Goal: Transaction & Acquisition: Purchase product/service

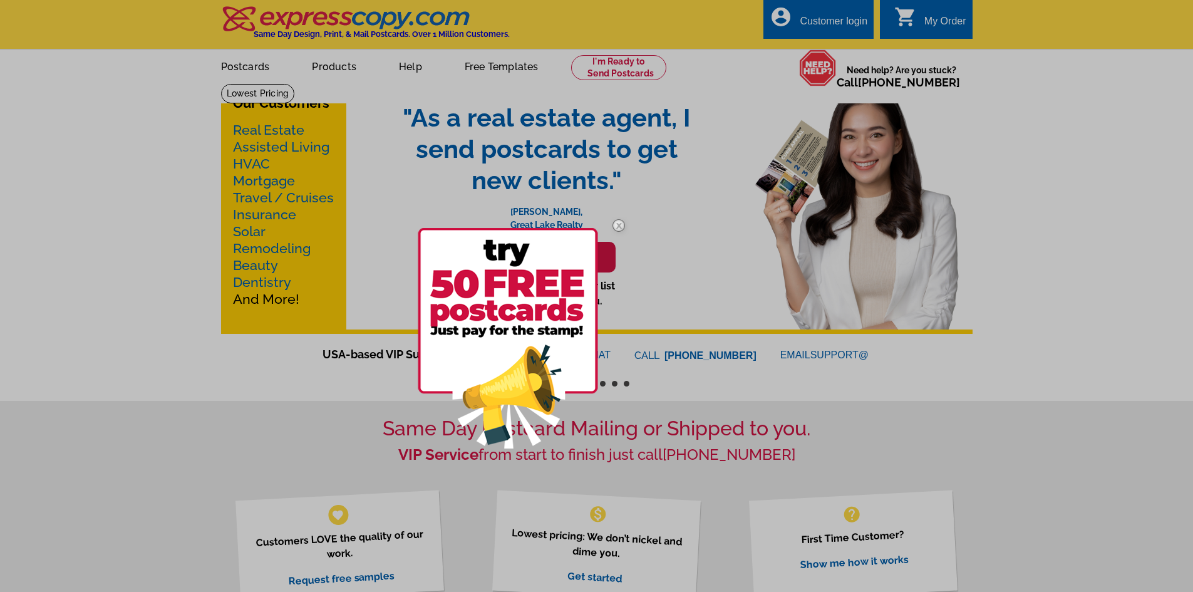
click at [100, 229] on div at bounding box center [596, 296] width 1193 height 592
click at [233, 72] on div at bounding box center [596, 296] width 1193 height 592
click at [239, 68] on div at bounding box center [596, 296] width 1193 height 592
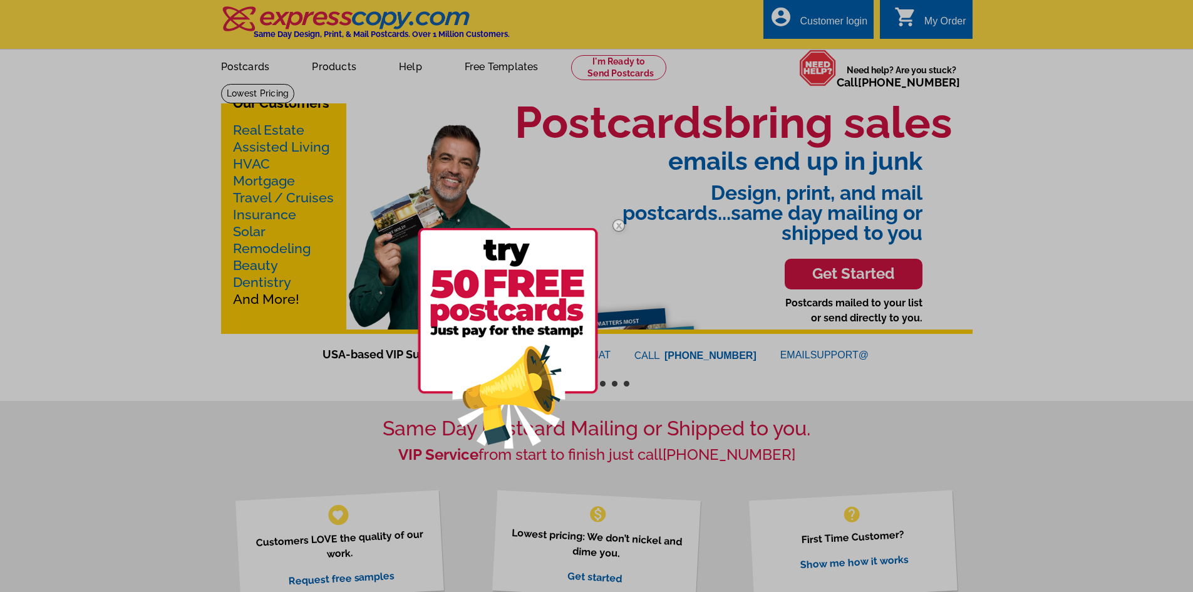
click at [620, 228] on img at bounding box center [619, 225] width 36 height 36
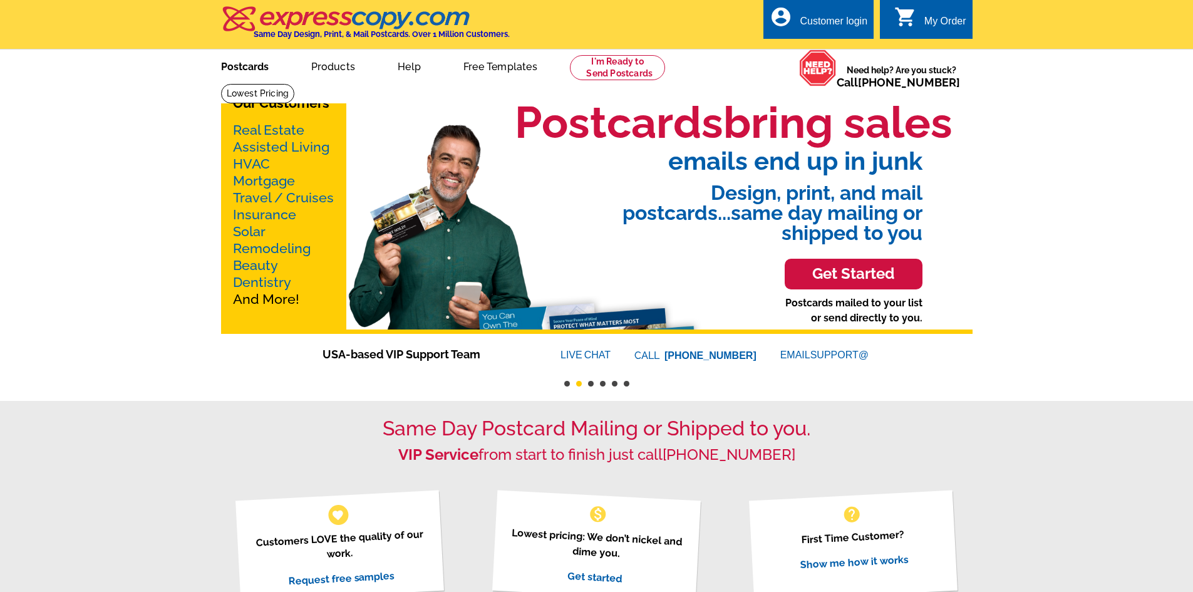
click at [247, 63] on link "Postcards" at bounding box center [245, 65] width 88 height 29
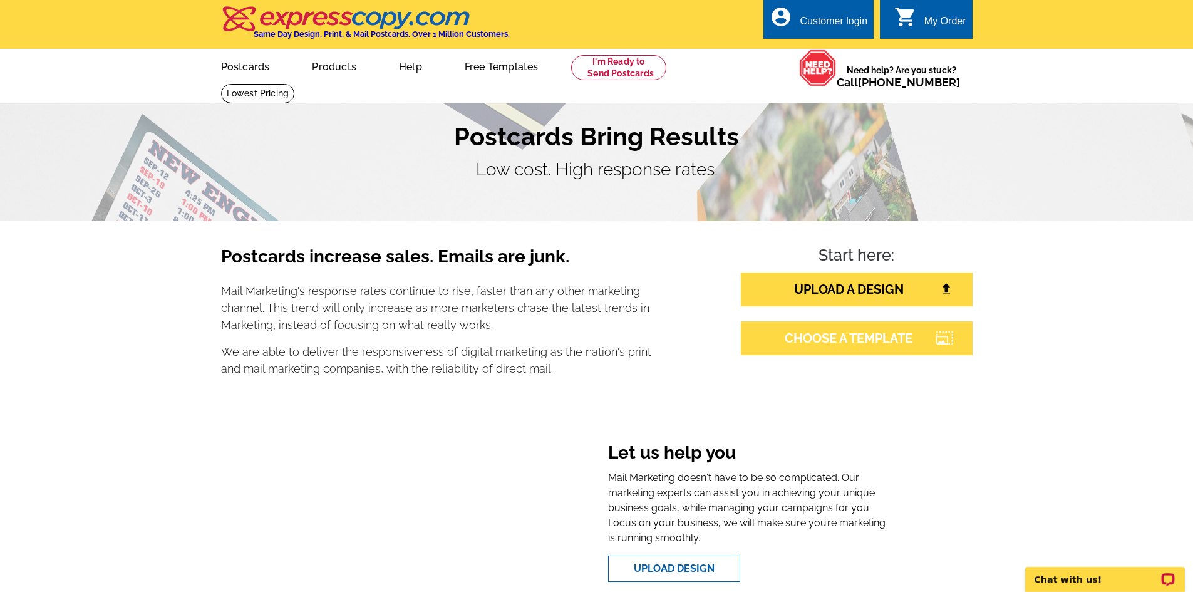
click at [884, 343] on link "CHOOSE A TEMPLATE" at bounding box center [857, 338] width 232 height 34
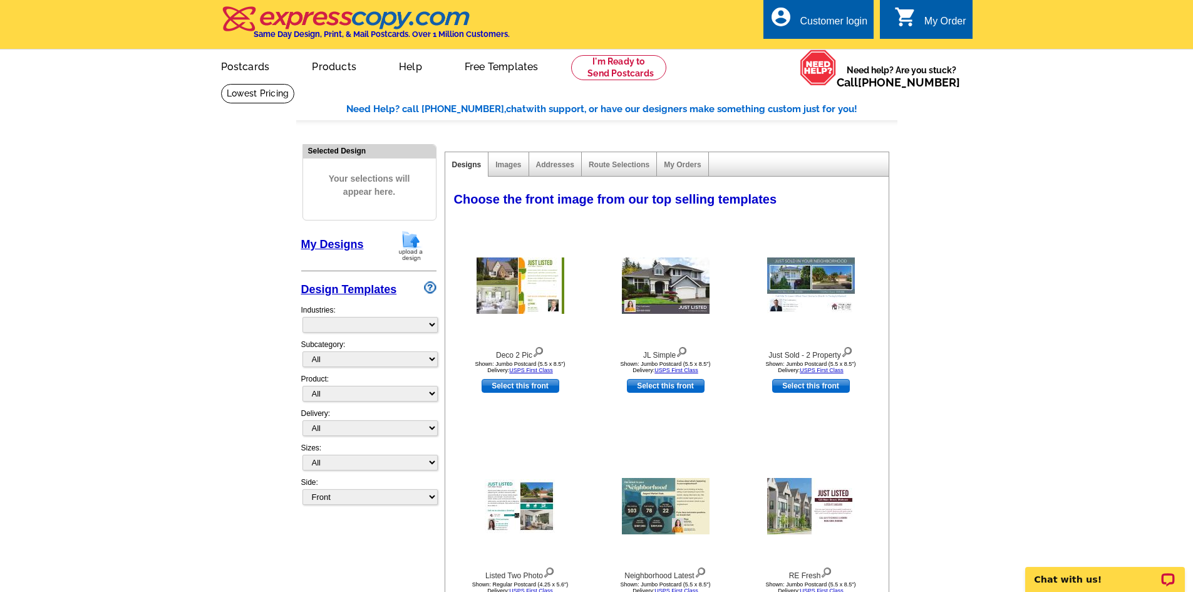
select select "785"
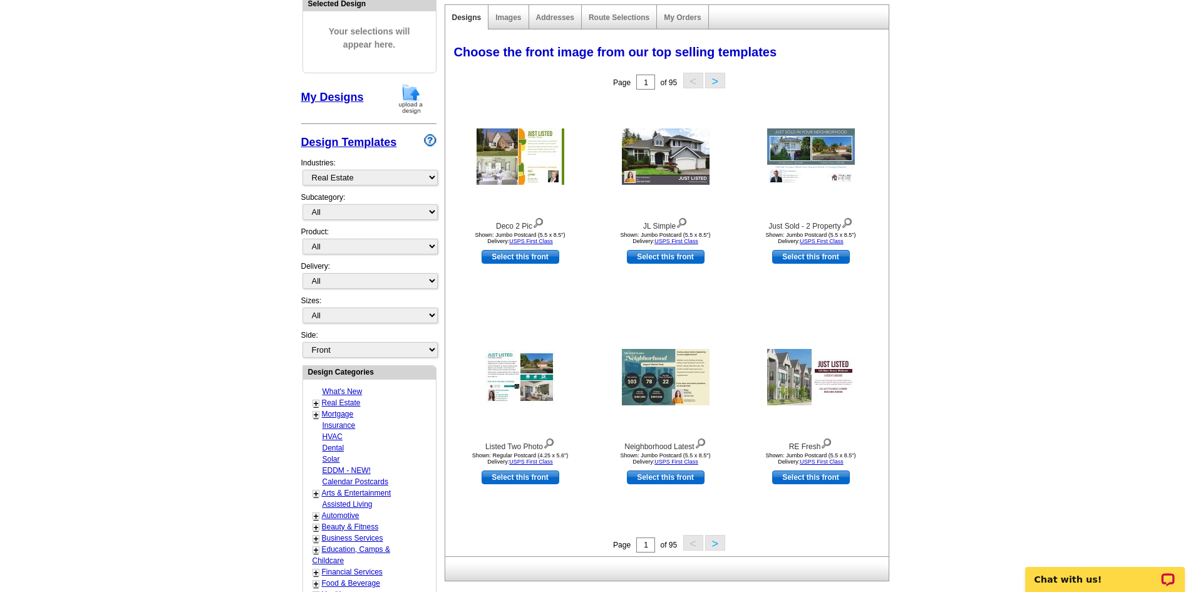
scroll to position [188, 0]
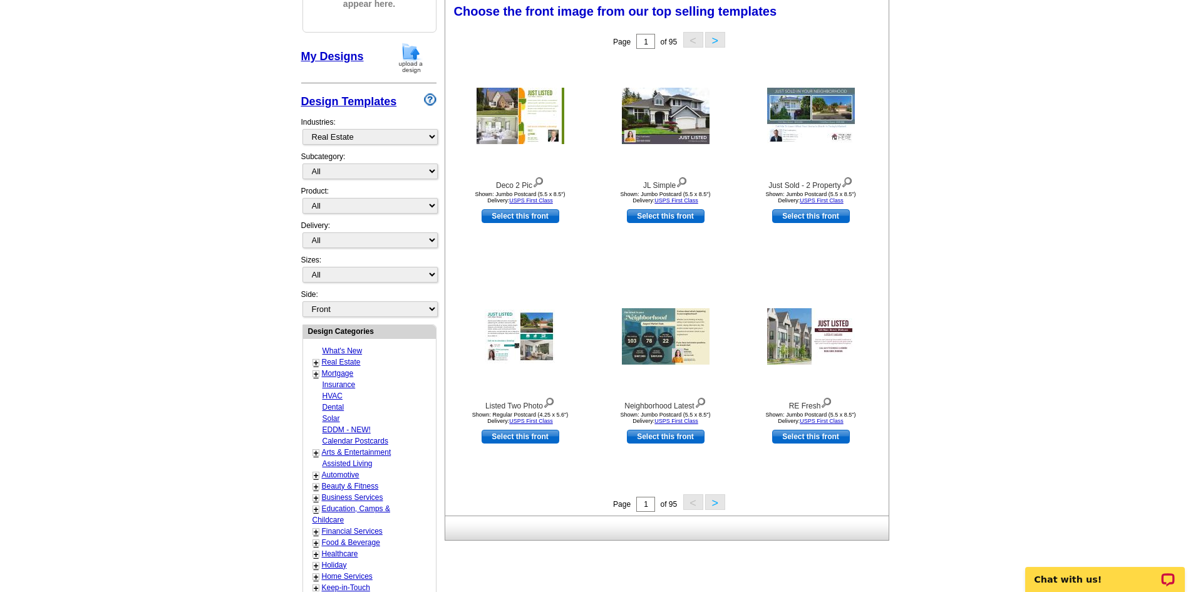
click at [345, 362] on link "Real Estate" at bounding box center [341, 362] width 39 height 9
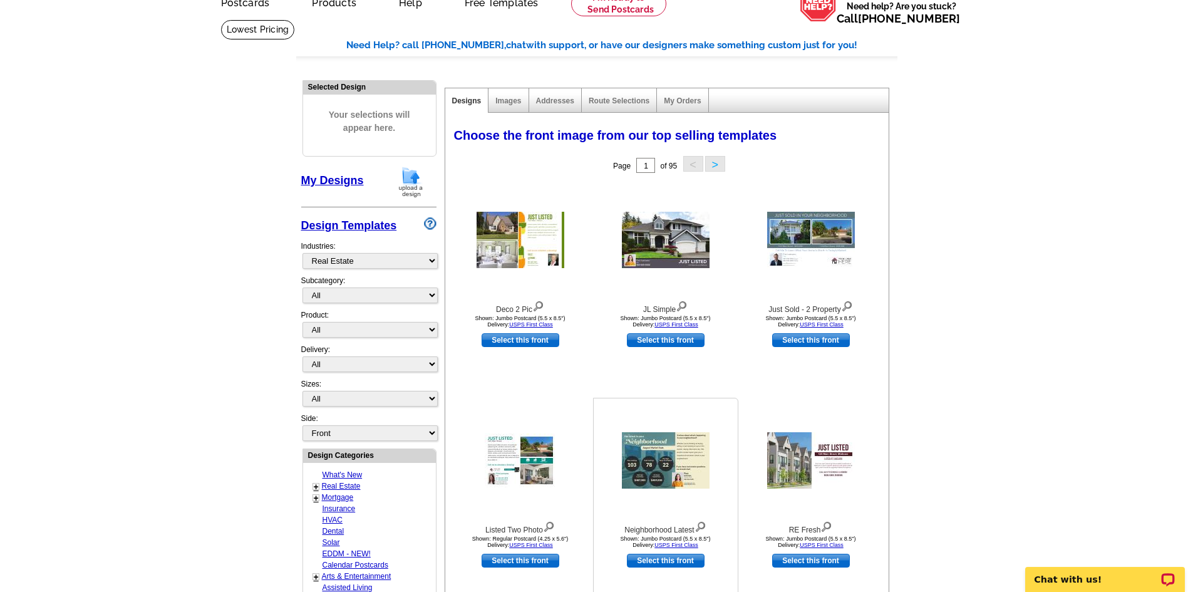
scroll to position [63, 0]
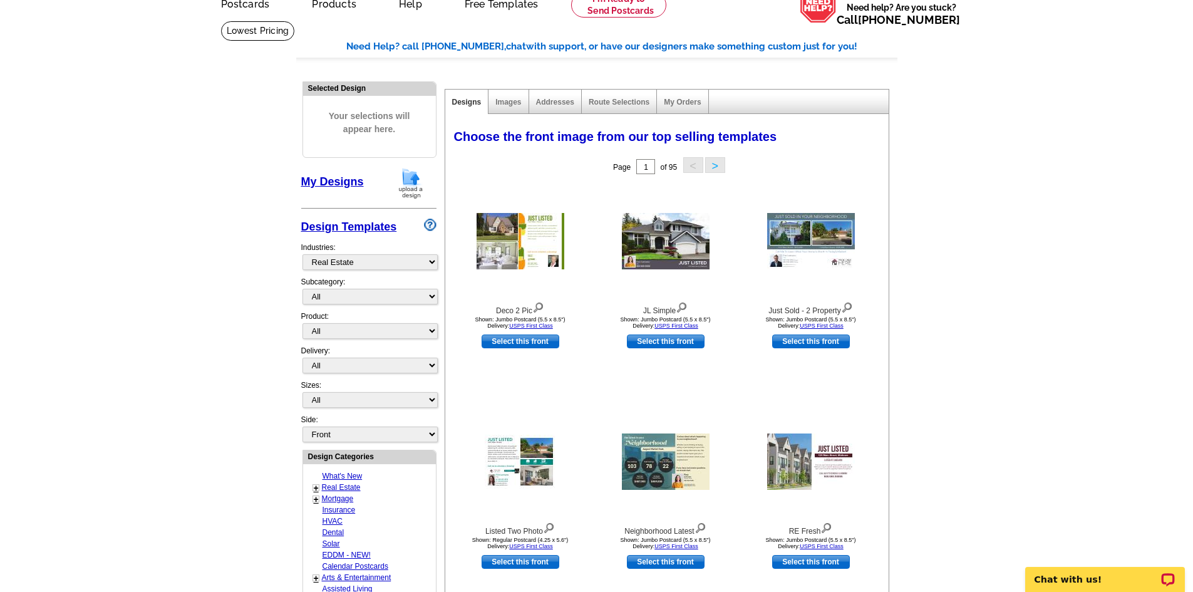
click at [715, 165] on button ">" at bounding box center [715, 165] width 20 height 16
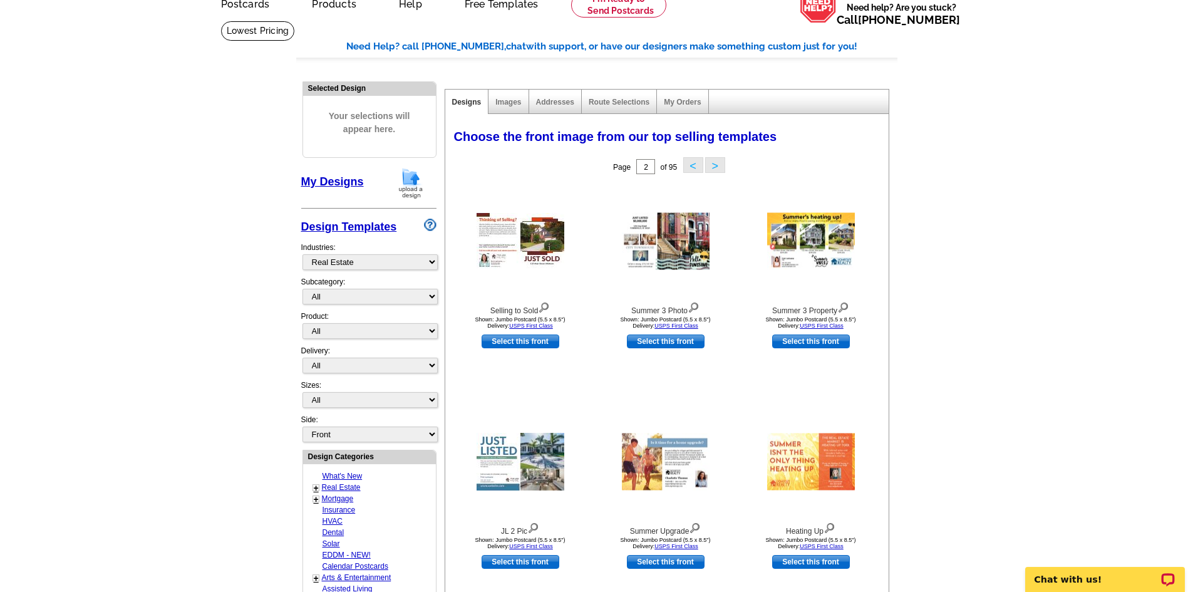
click at [721, 166] on button ">" at bounding box center [715, 165] width 20 height 16
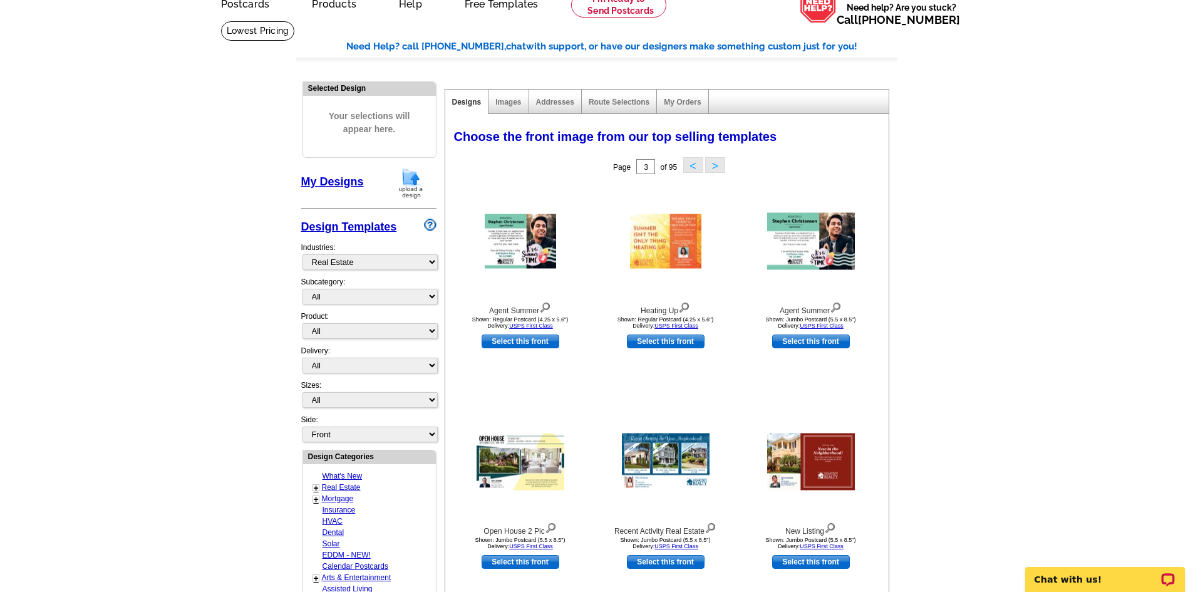
click at [719, 168] on button ">" at bounding box center [715, 165] width 20 height 16
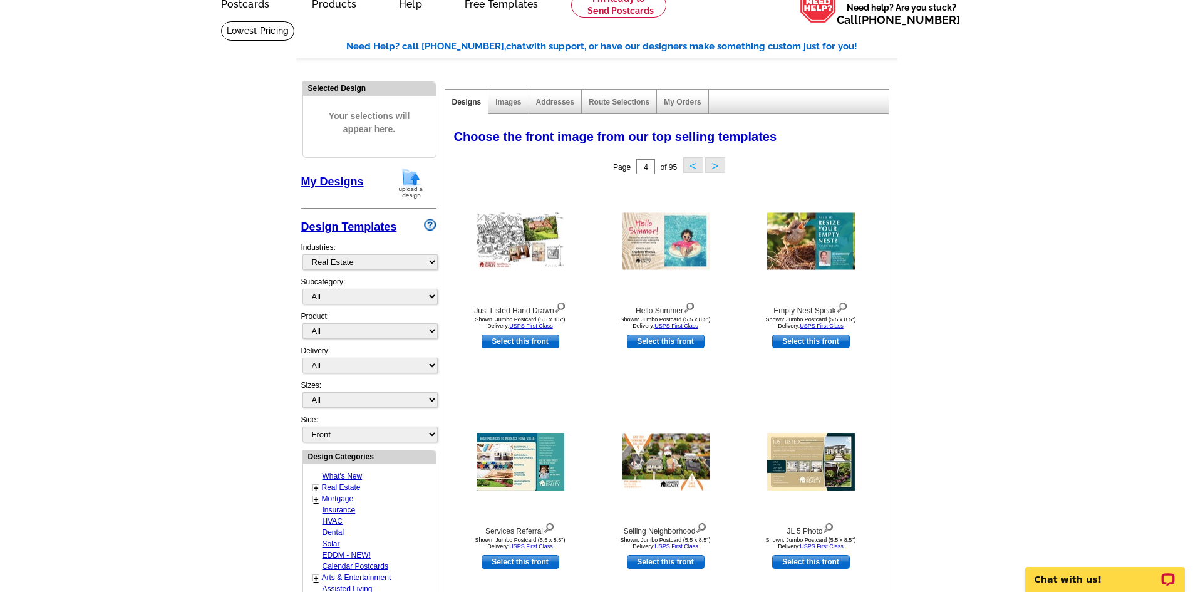
click at [708, 164] on button ">" at bounding box center [715, 165] width 20 height 16
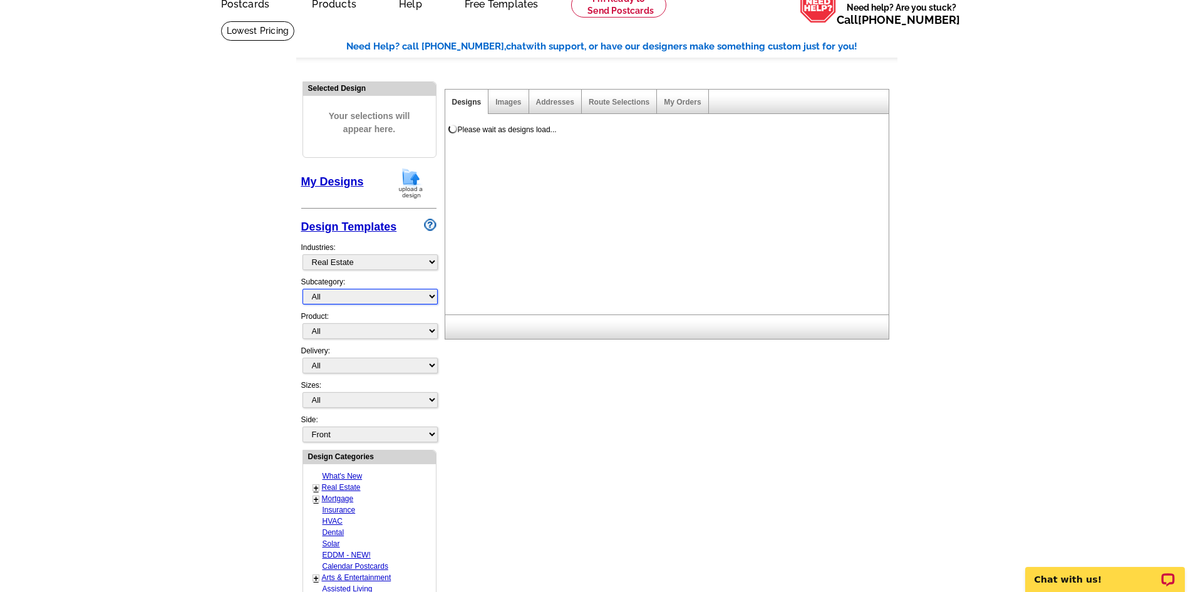
click at [396, 299] on select "All RE/MAX® Referrals Keller Williams® Berkshire Hathaway Home Services Century…" at bounding box center [369, 297] width 135 height 16
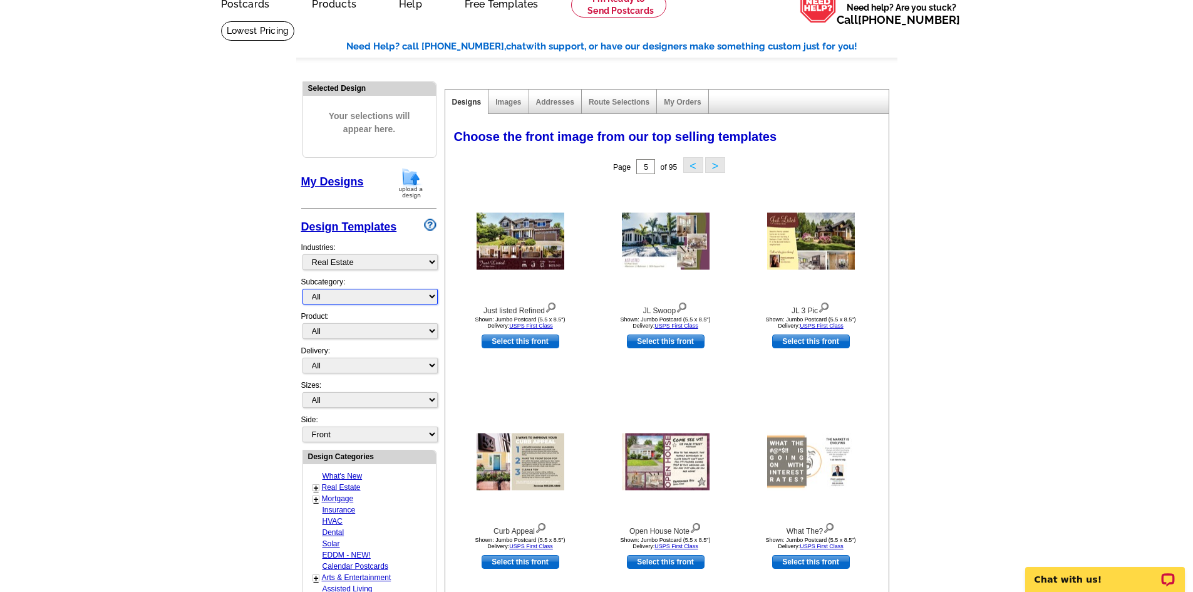
select select "807"
click at [302, 289] on select "All RE/MAX® Referrals Keller Williams® Berkshire Hathaway Home Services Century…" at bounding box center [369, 297] width 135 height 16
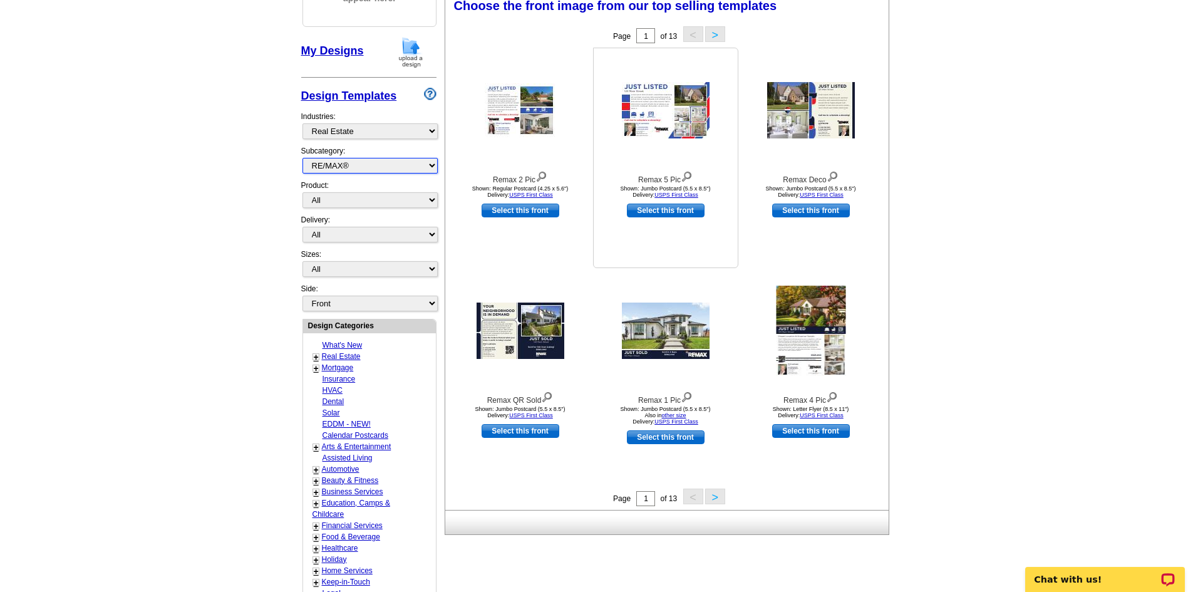
scroll to position [250, 0]
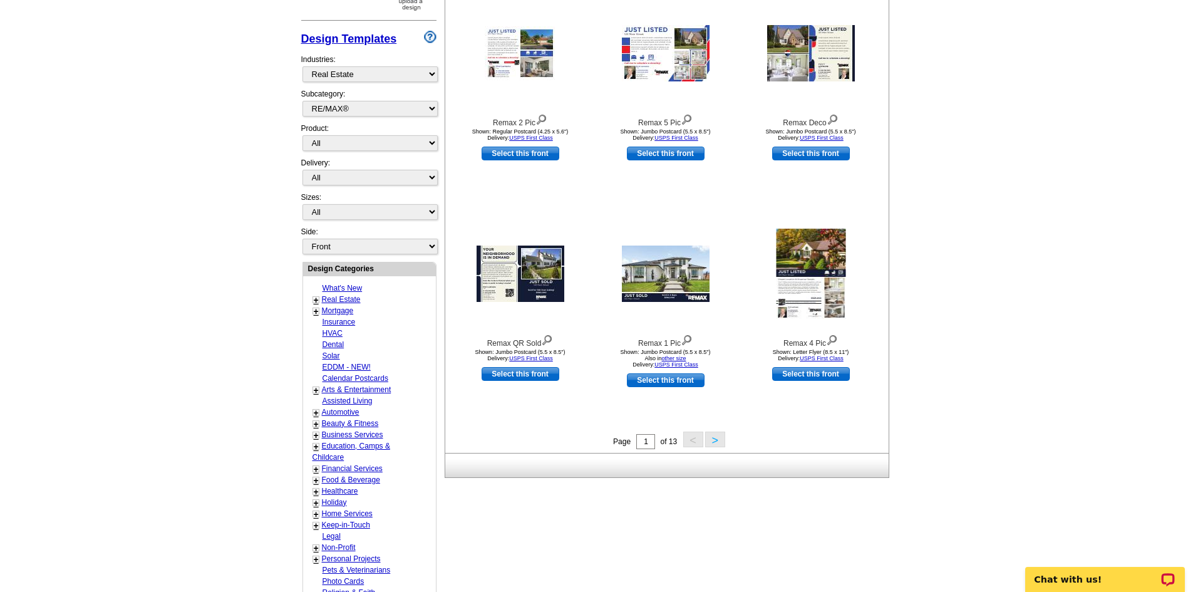
click at [716, 438] on button ">" at bounding box center [715, 439] width 20 height 16
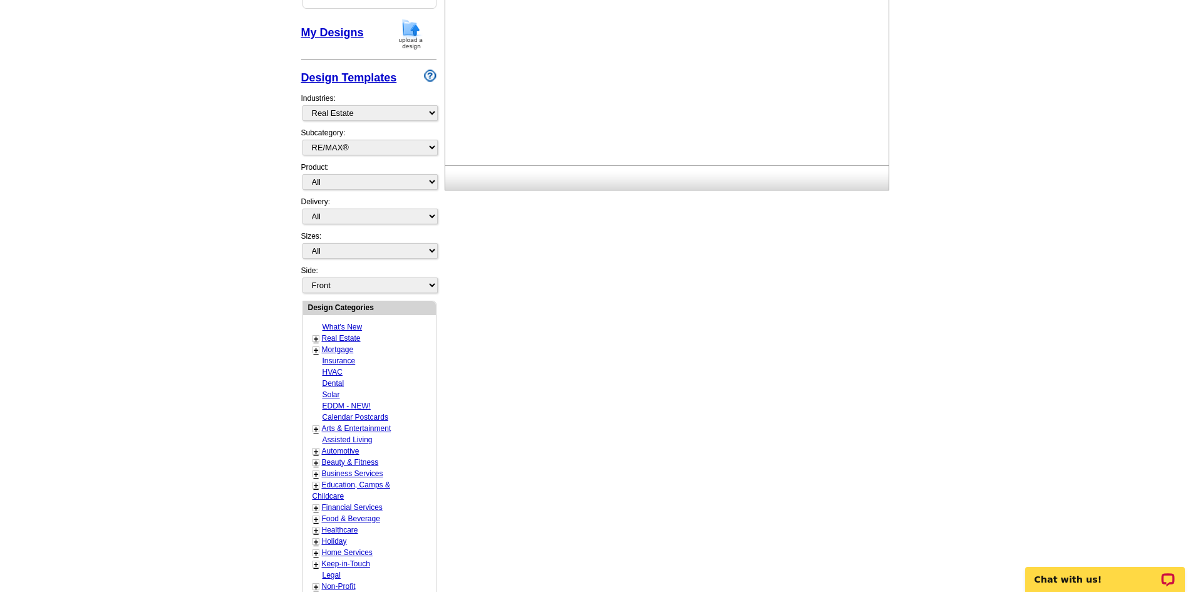
scroll to position [125, 0]
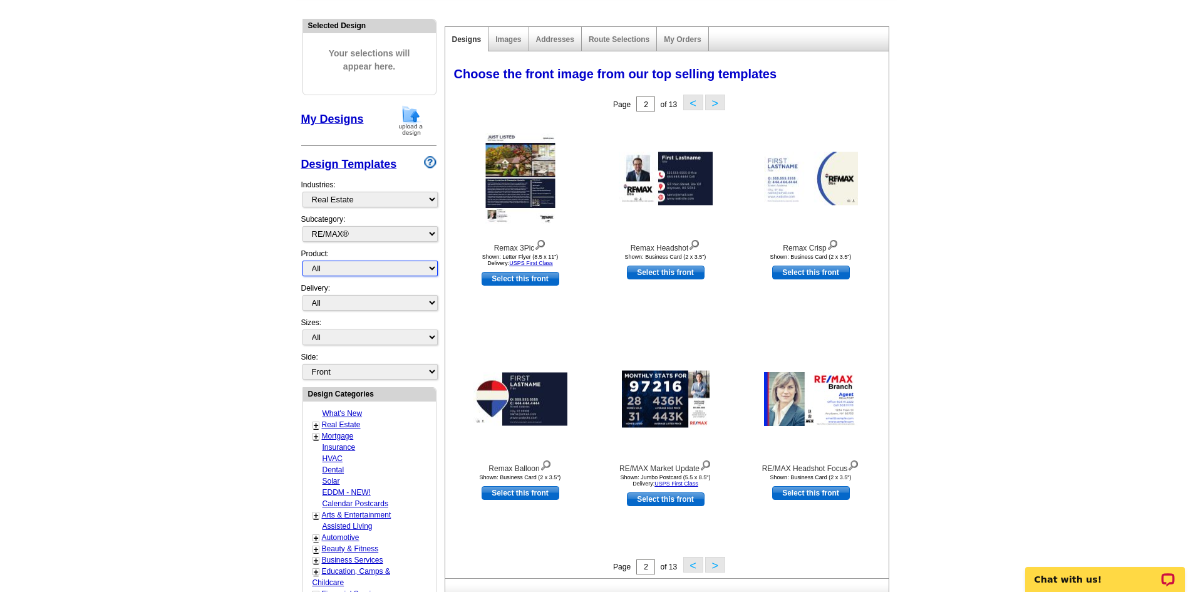
click at [408, 269] on select "All Postcards Letters and flyers Business Cards Door Hangers Greeting Cards" at bounding box center [369, 269] width 135 height 16
select select "1"
click at [302, 261] on select "All Postcards Letters and flyers Business Cards Door Hangers Greeting Cards" at bounding box center [369, 269] width 135 height 16
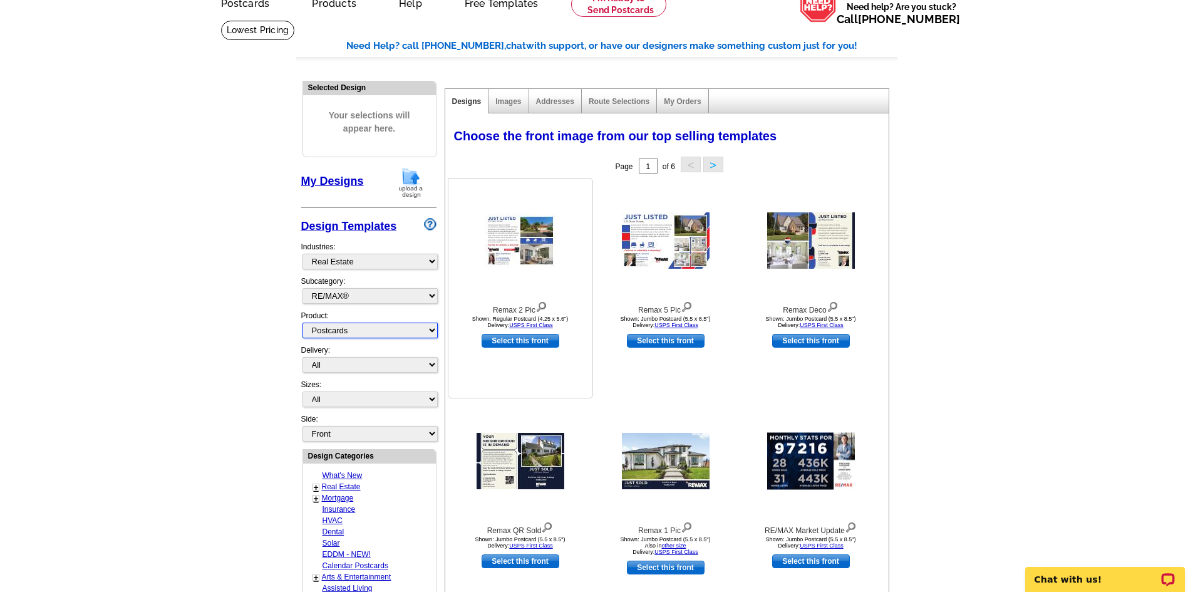
scroll to position [63, 0]
click at [810, 252] on img at bounding box center [811, 241] width 88 height 56
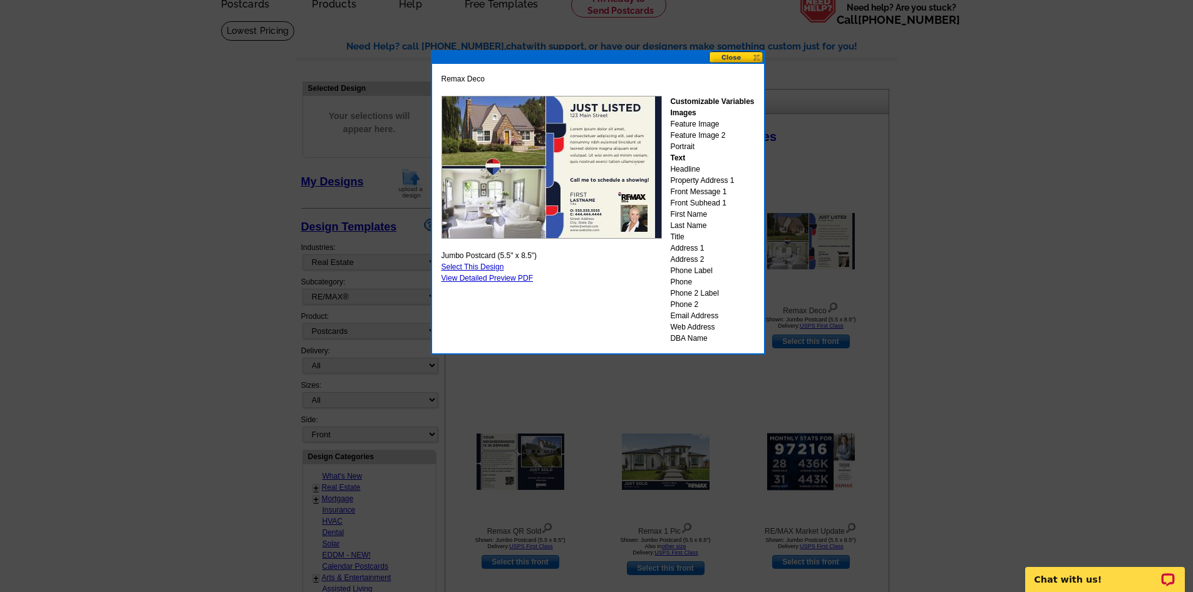
click at [748, 55] on button at bounding box center [736, 57] width 55 height 12
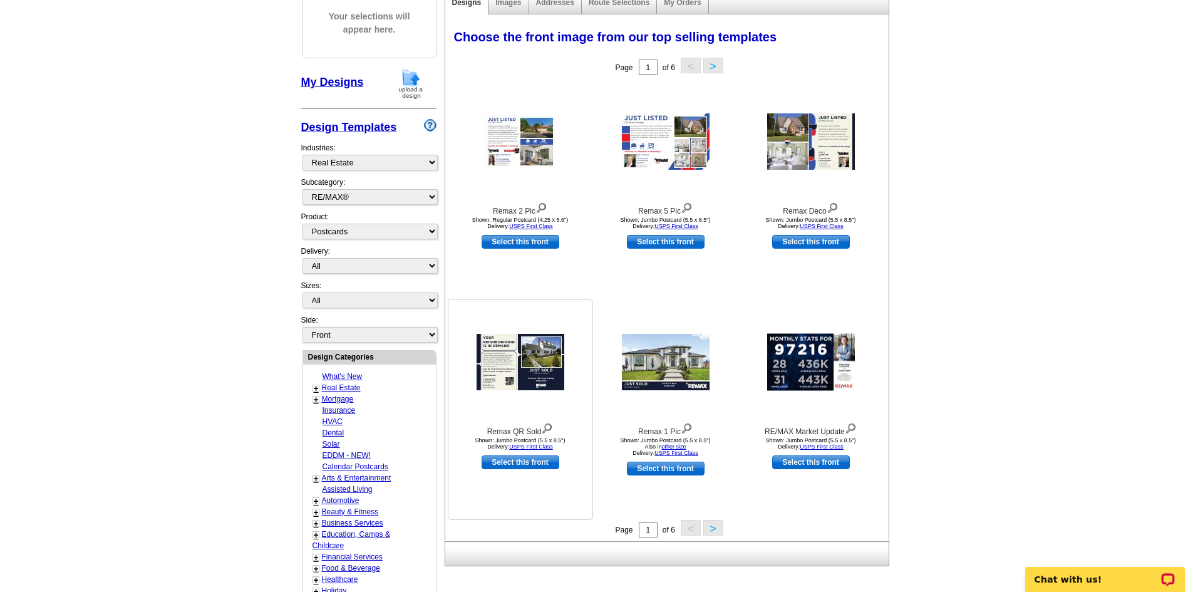
scroll to position [188, 0]
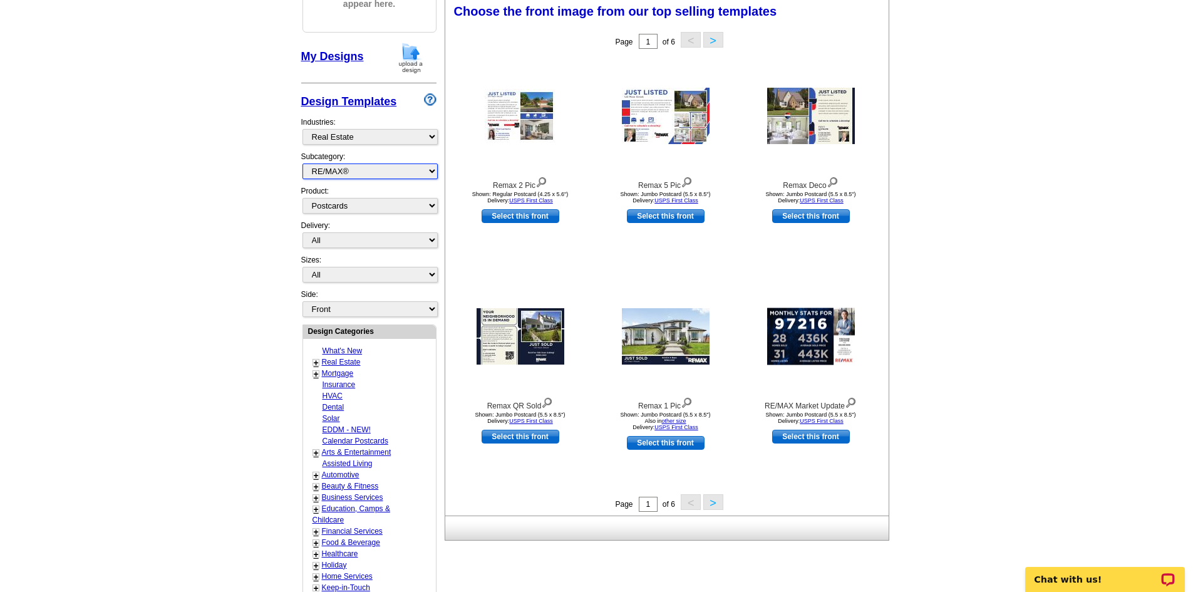
click at [409, 173] on select "All RE/MAX® Referrals Keller Williams® Berkshire Hathaway Home Services Century…" at bounding box center [369, 171] width 135 height 16
select select "785"
click at [302, 164] on select "All RE/MAX® Referrals Keller Williams® Berkshire Hathaway Home Services Century…" at bounding box center [369, 171] width 135 height 16
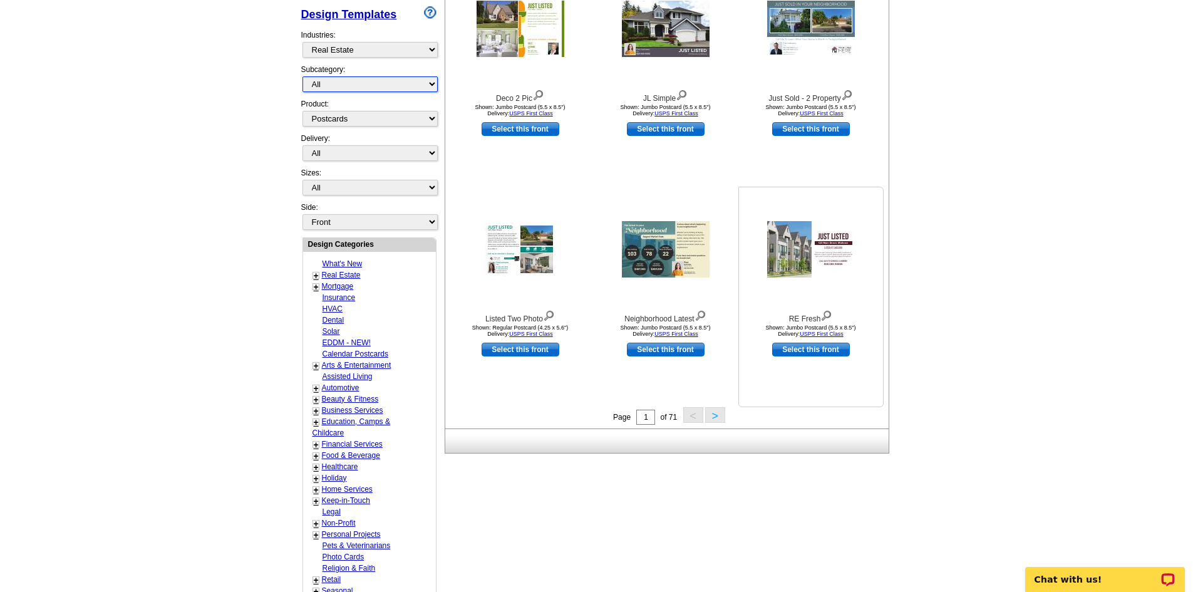
scroll to position [438, 0]
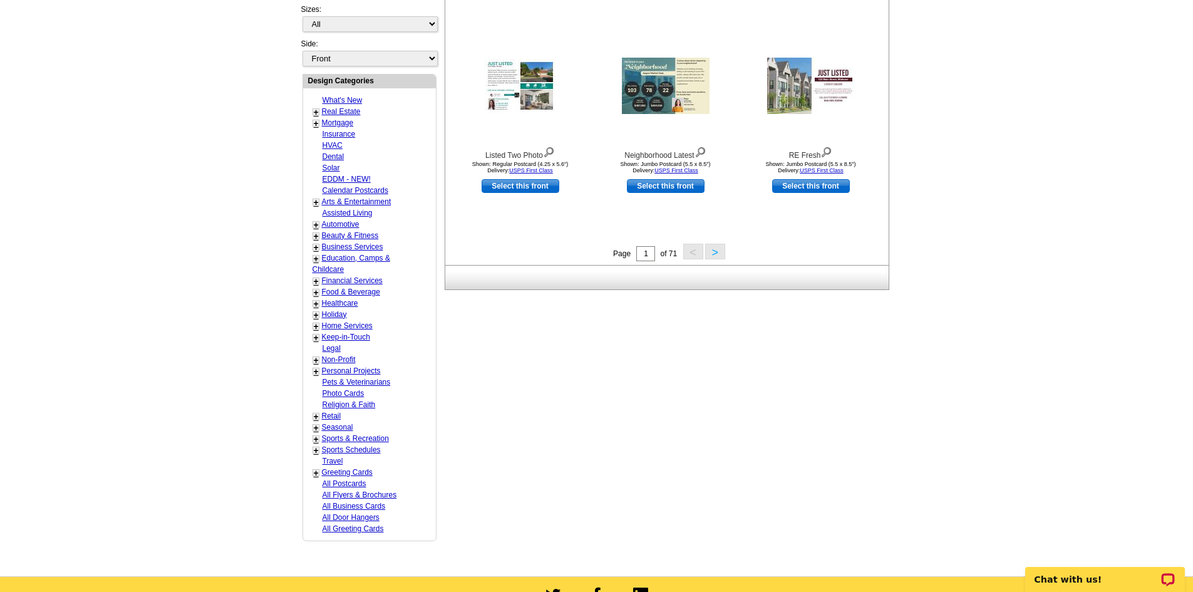
click at [720, 252] on button ">" at bounding box center [715, 252] width 20 height 16
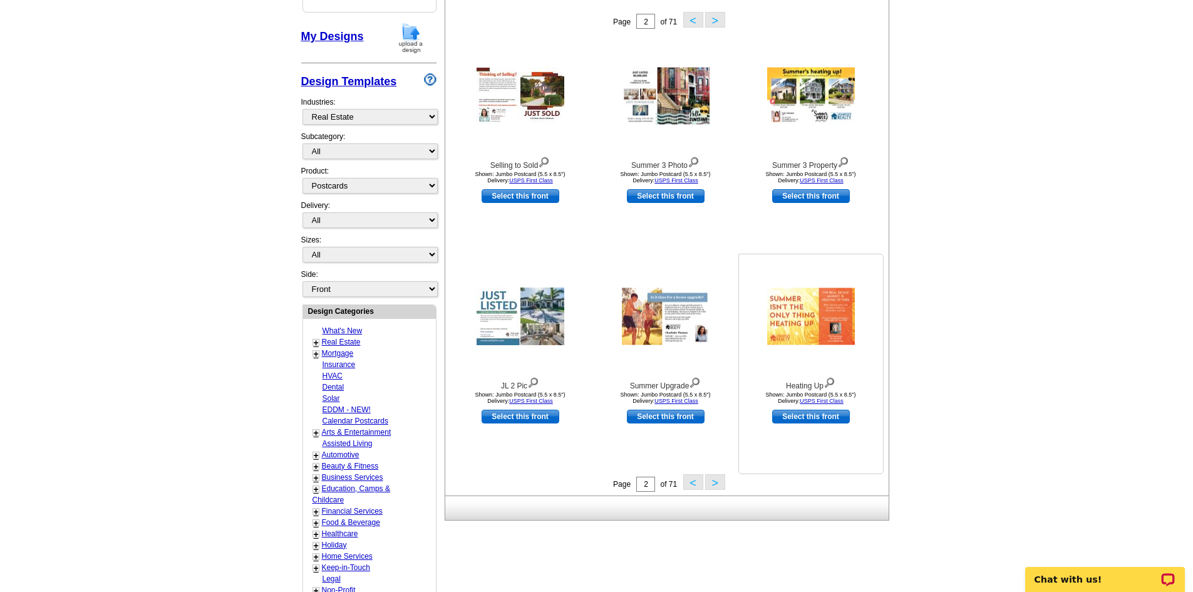
scroll to position [185, 0]
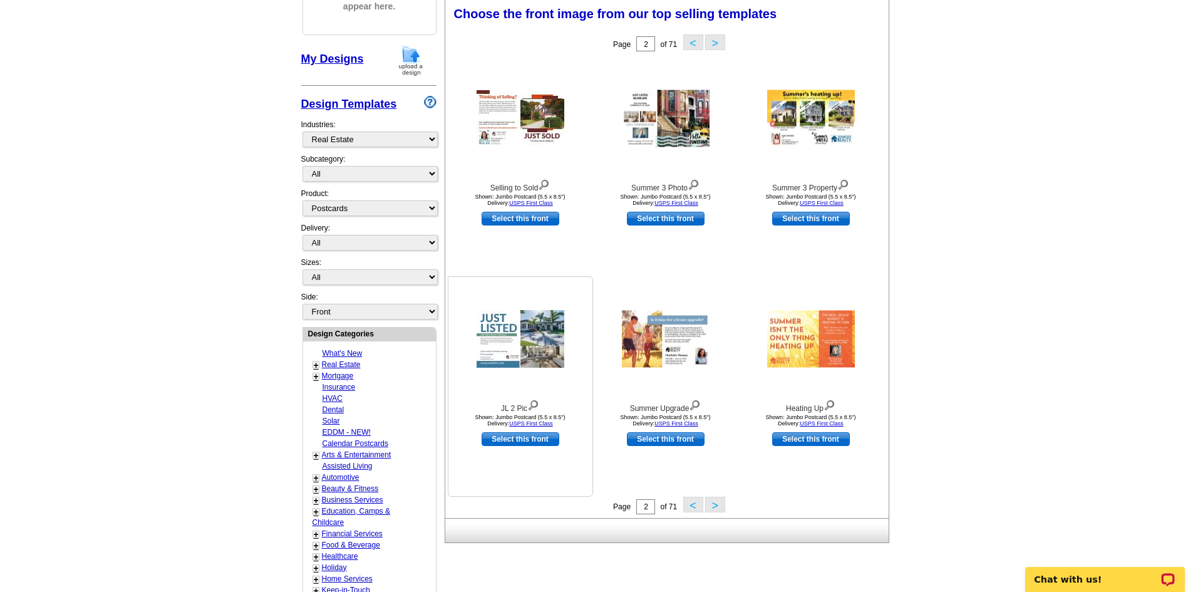
click at [500, 343] on img at bounding box center [521, 339] width 88 height 58
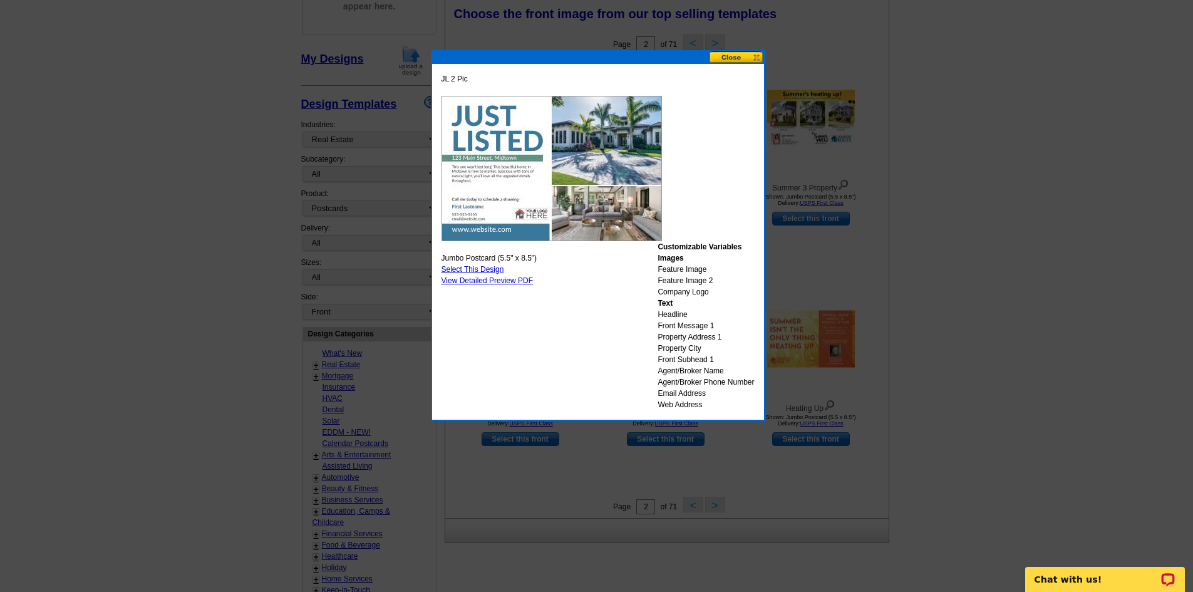
click at [731, 55] on button at bounding box center [736, 57] width 55 height 12
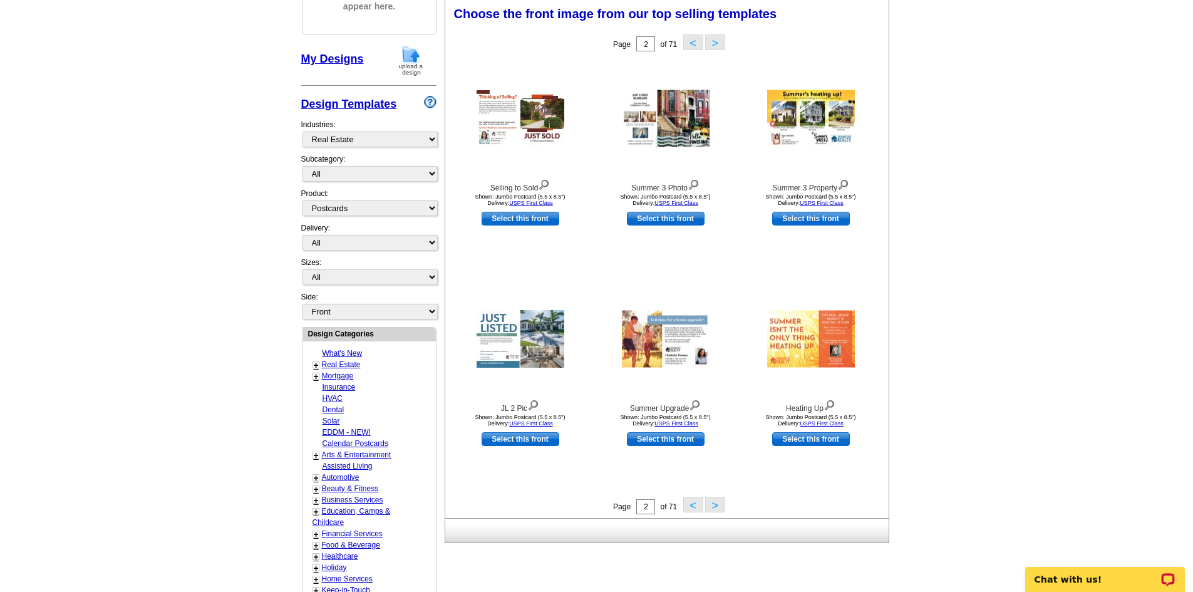
click at [715, 505] on button ">" at bounding box center [715, 505] width 20 height 16
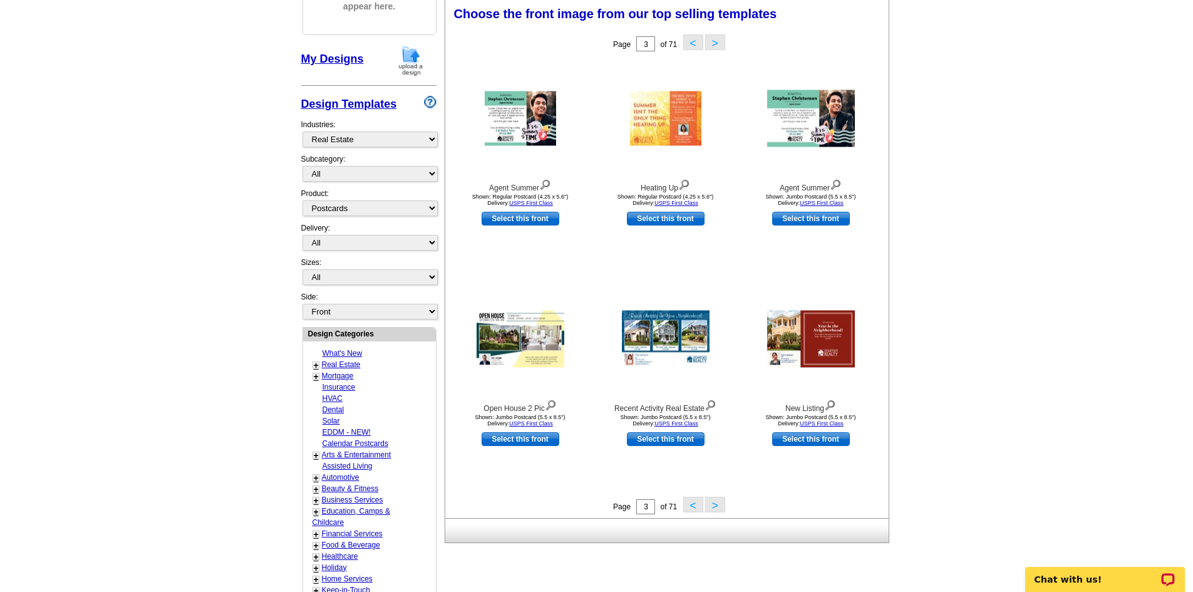
click at [716, 502] on button ">" at bounding box center [715, 505] width 20 height 16
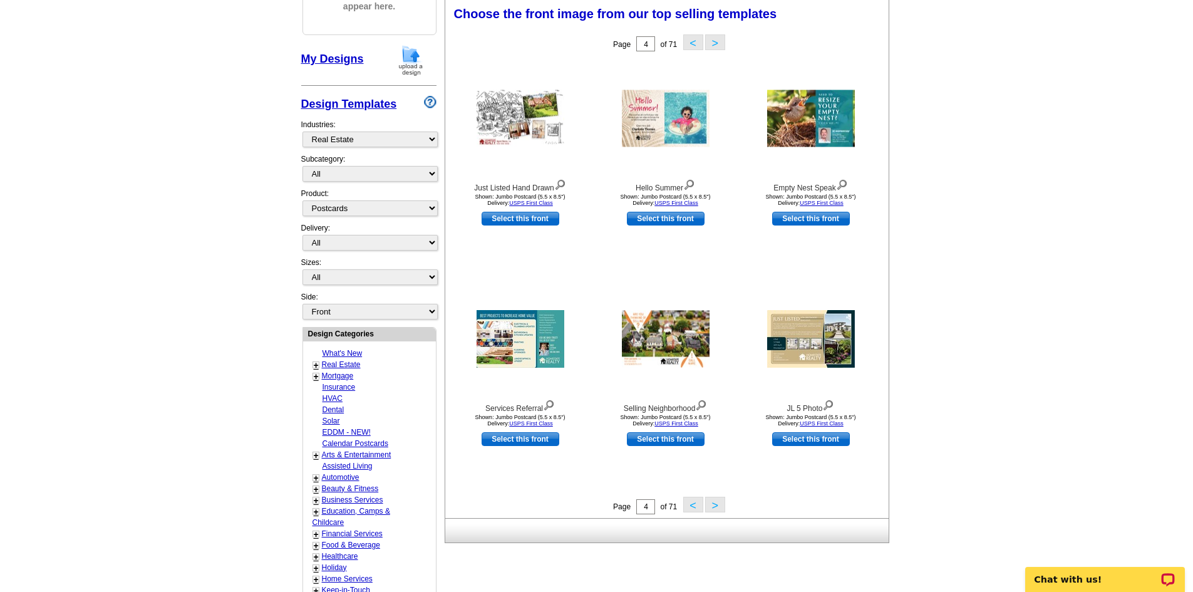
click at [717, 505] on button ">" at bounding box center [715, 505] width 20 height 16
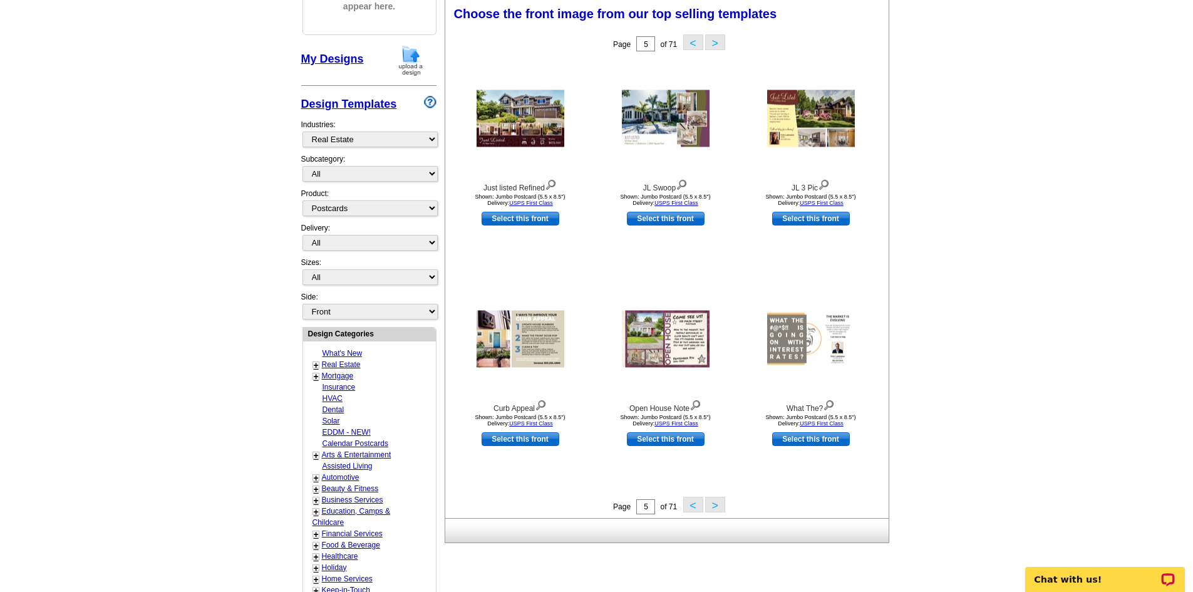
click at [713, 501] on button ">" at bounding box center [715, 505] width 20 height 16
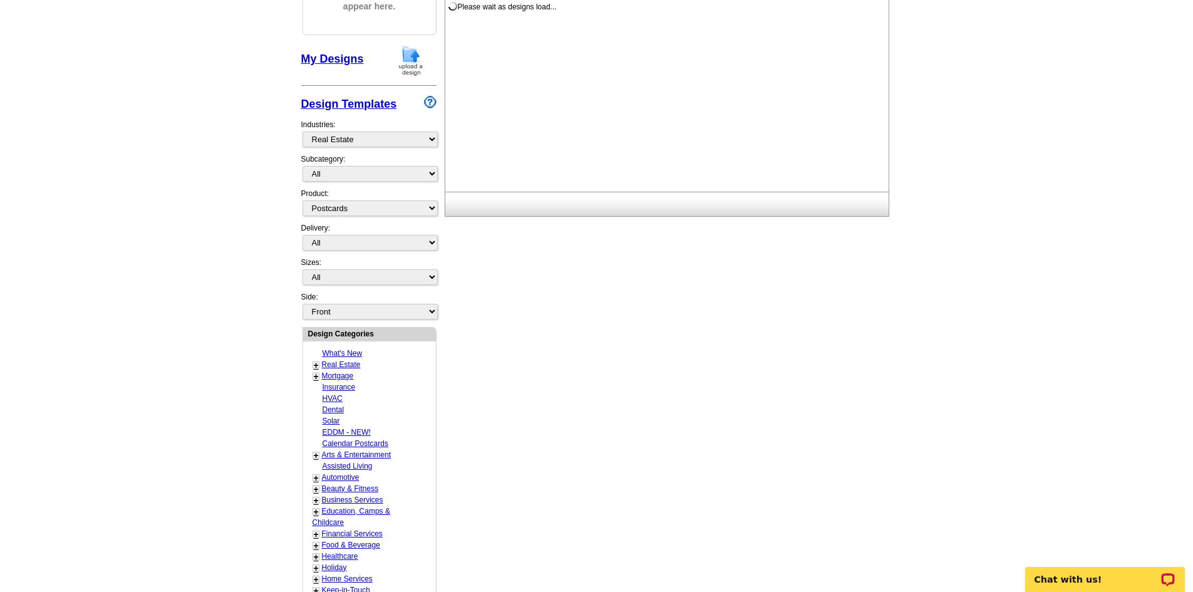
click at [395, 252] on div "Delivery: All First Class Mail Shipped to Me EDDM Save 66% on Postage" at bounding box center [368, 239] width 135 height 34
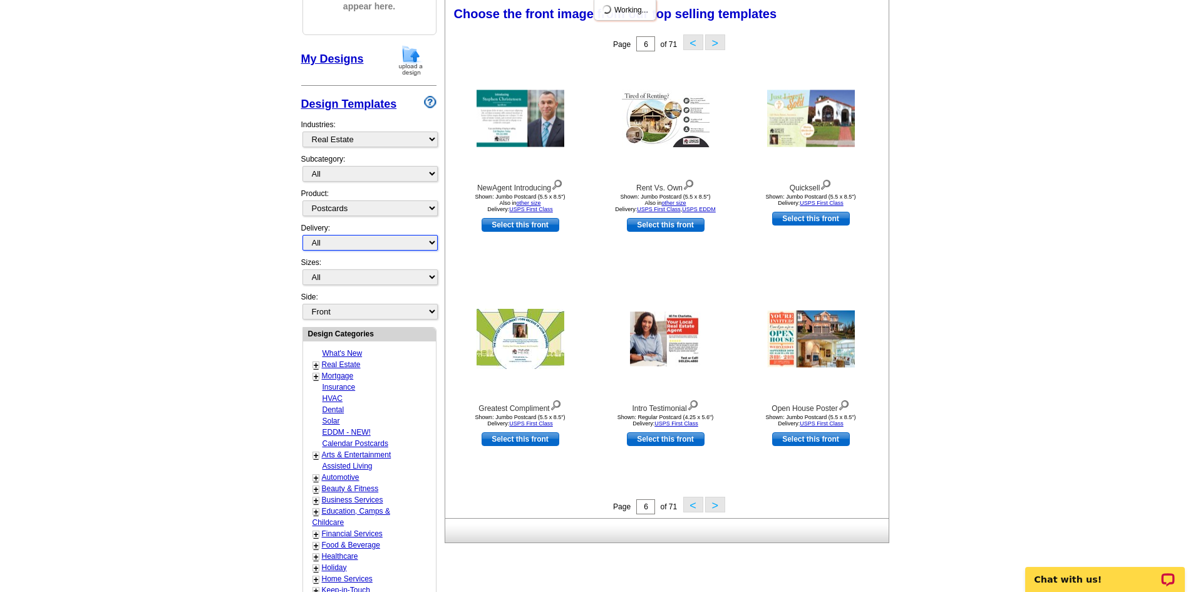
click at [396, 250] on select "All First Class Mail Shipped to Me EDDM Save 66% on Postage" at bounding box center [369, 243] width 135 height 16
drag, startPoint x: 423, startPoint y: 242, endPoint x: 423, endPoint y: 219, distance: 23.2
click at [423, 242] on select "All First Class Mail Shipped to Me EDDM Save 66% on Postage" at bounding box center [369, 243] width 135 height 16
click at [421, 212] on select "All Postcards Letters and flyers Business Cards Door Hangers Greeting Cards" at bounding box center [369, 208] width 135 height 16
select select
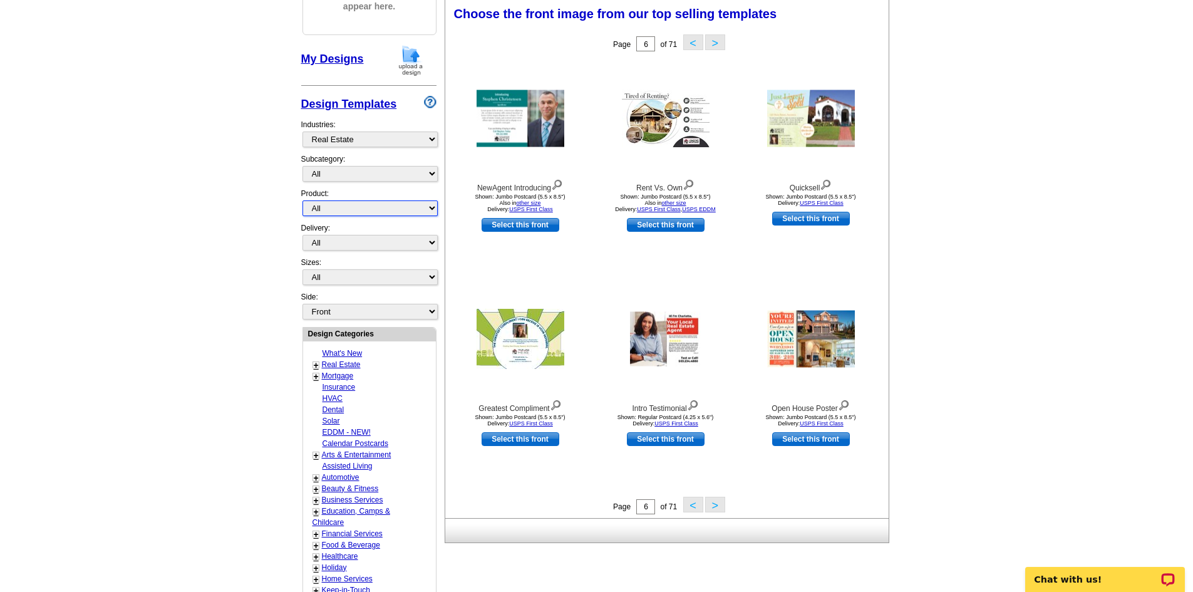
click at [302, 201] on select "All Postcards Letters and flyers Business Cards Door Hangers Greeting Cards" at bounding box center [369, 208] width 135 height 16
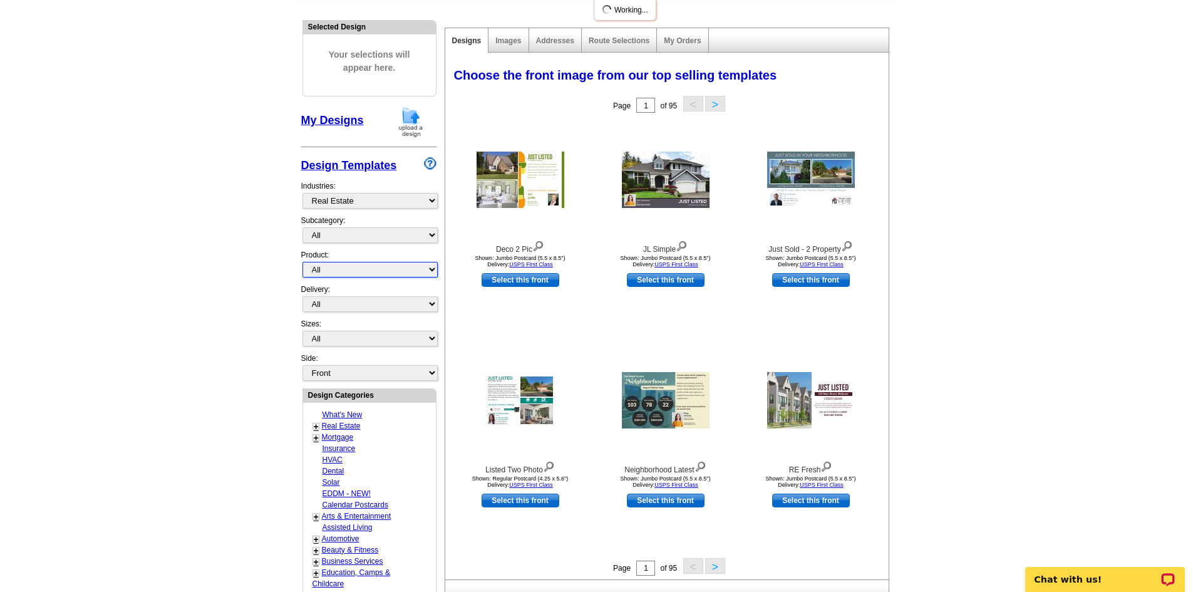
scroll to position [125, 0]
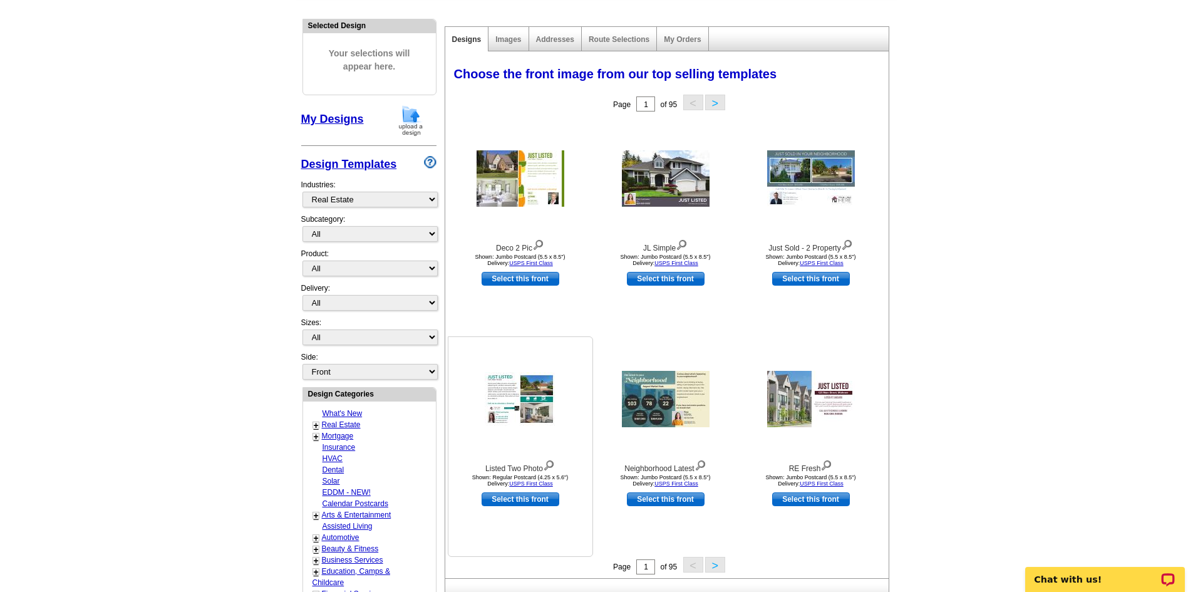
click at [527, 389] on img at bounding box center [520, 399] width 71 height 54
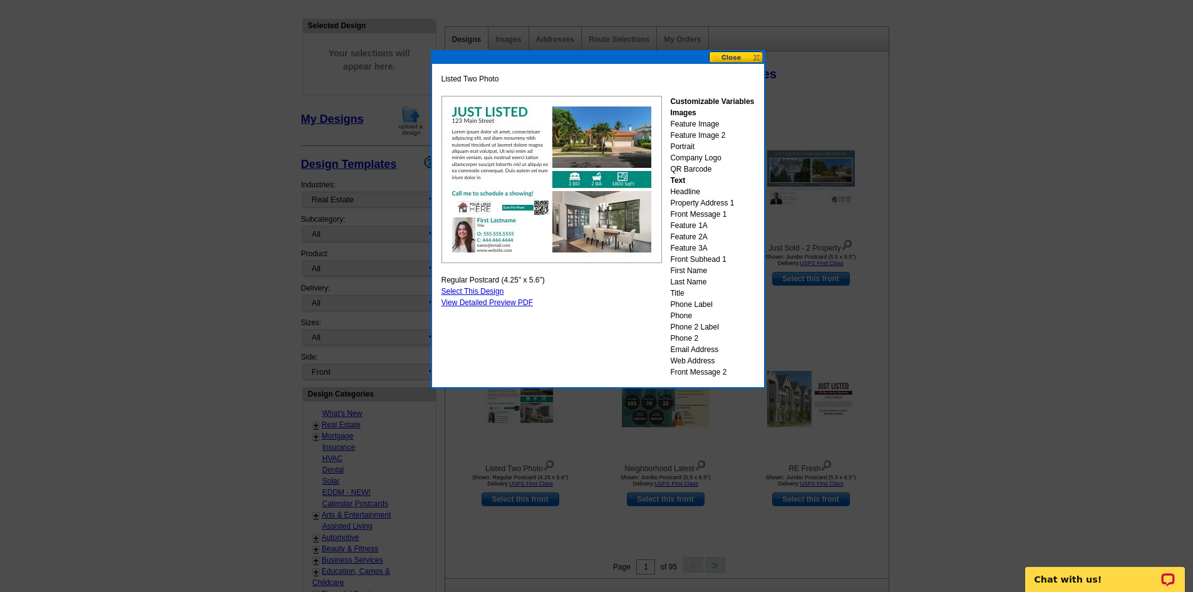
click at [749, 54] on button at bounding box center [736, 57] width 55 height 12
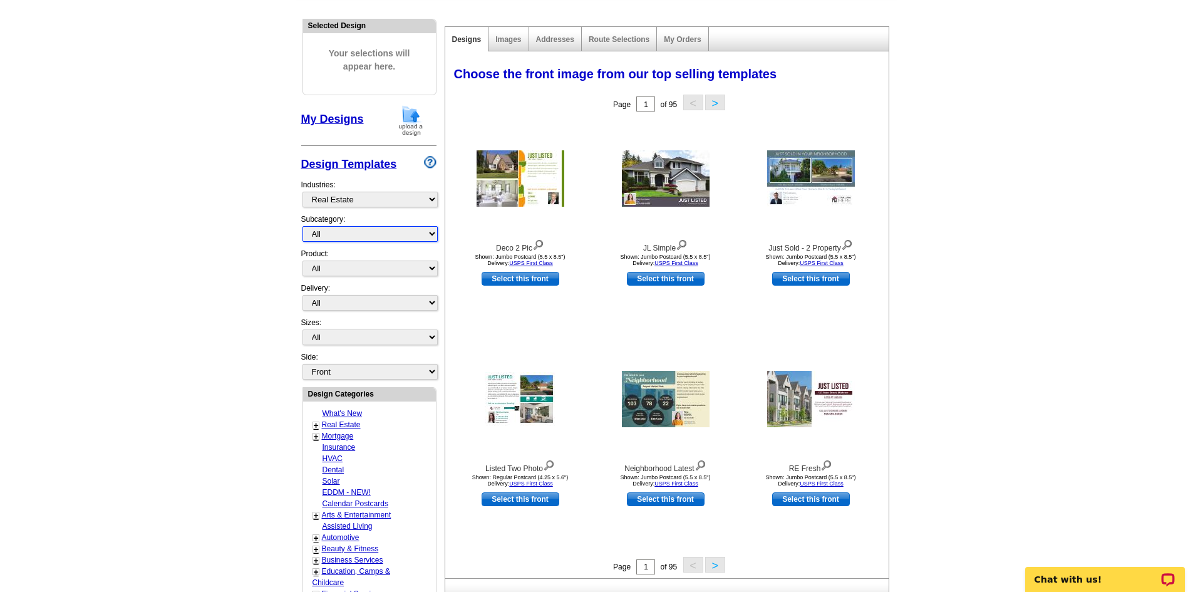
click at [374, 227] on select "All RE/MAX® Referrals Keller Williams® Berkshire Hathaway Home Services Century…" at bounding box center [369, 234] width 135 height 16
select select "807"
click at [302, 227] on select "All RE/MAX® Referrals Keller Williams® Berkshire Hathaway Home Services Century…" at bounding box center [369, 234] width 135 height 16
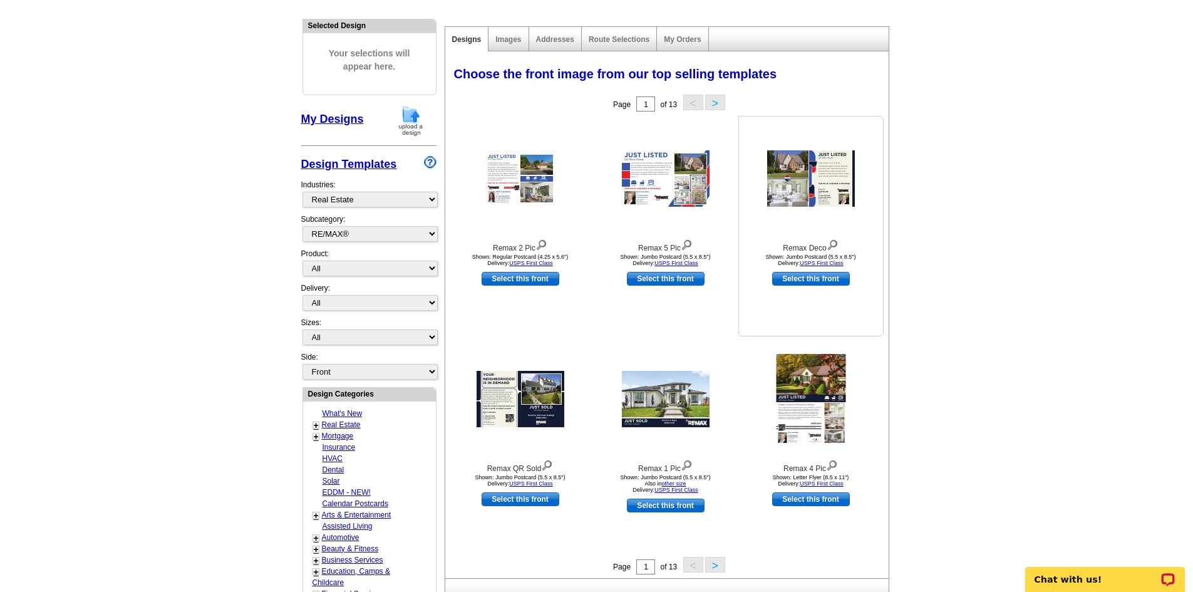
click at [827, 173] on img at bounding box center [811, 178] width 88 height 56
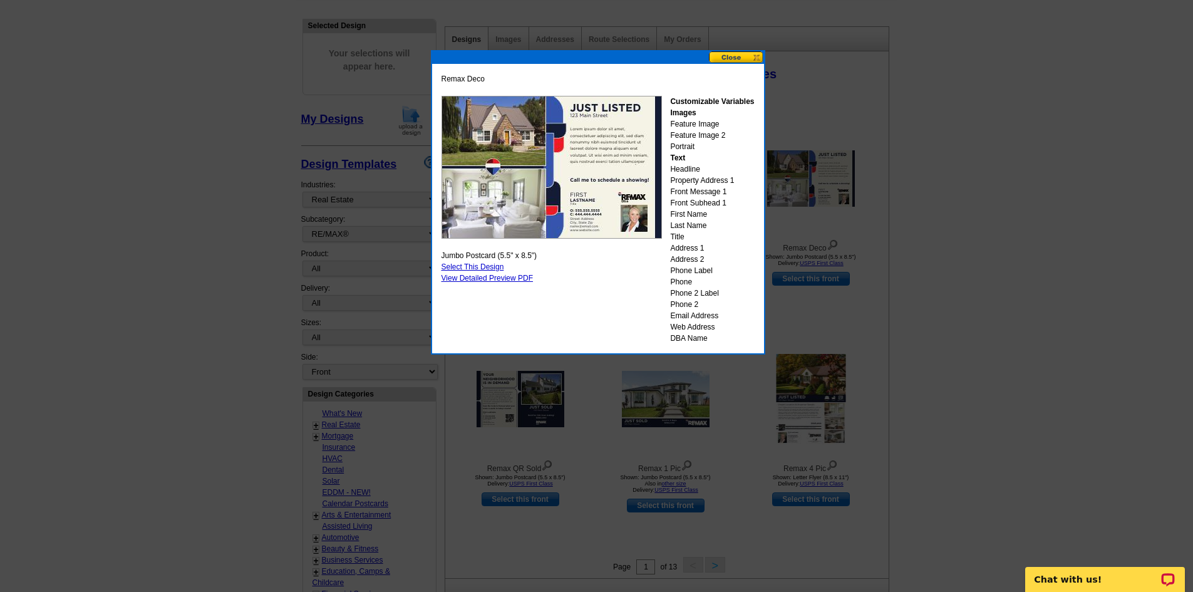
click at [480, 266] on link "Select This Design" at bounding box center [472, 266] width 63 height 9
select select "2"
select select "back"
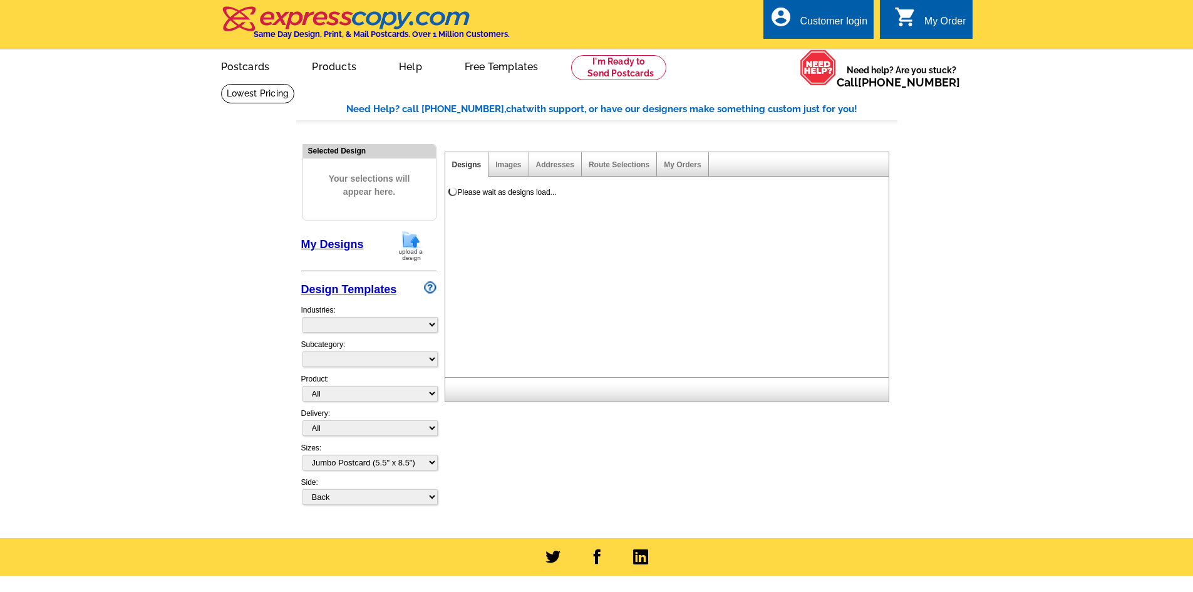
select select
select select "2"
select select "back"
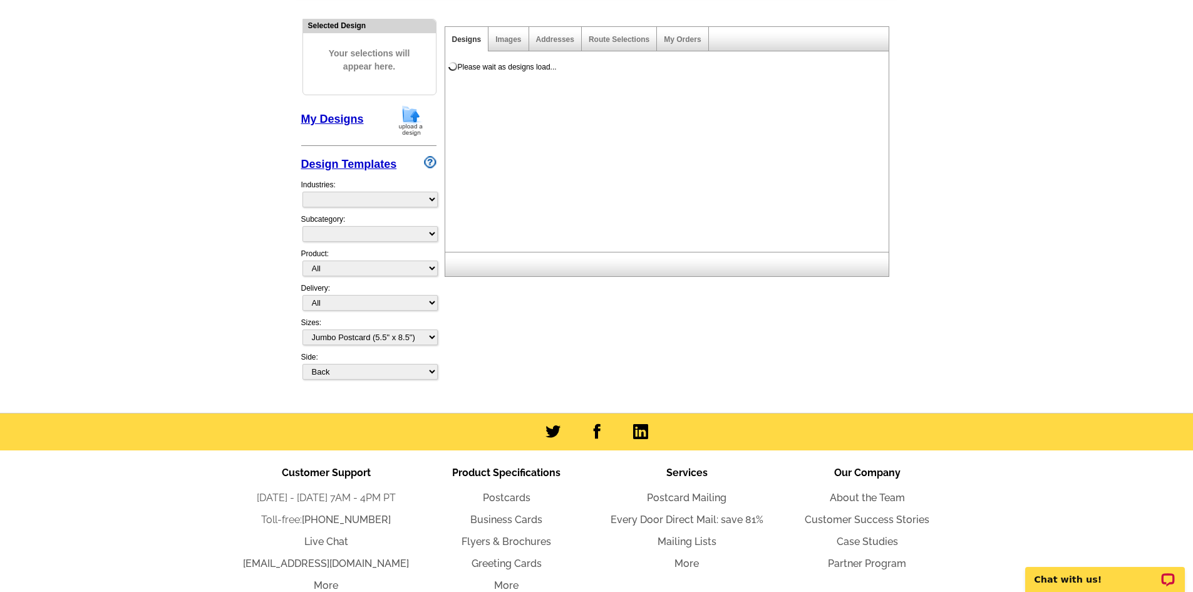
select select "785"
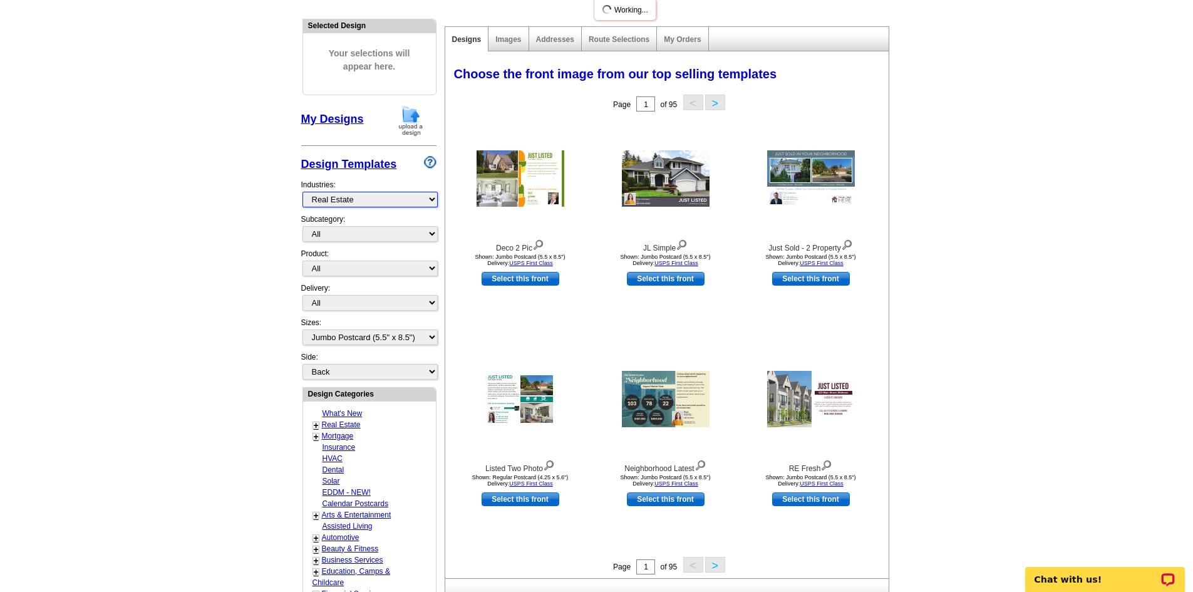
click at [370, 200] on select "What's New Real Estate Mortgage Insurance HVAC Dental Solar EDDM - NEW! Calenda…" at bounding box center [369, 200] width 135 height 16
click at [302, 192] on select "What's New Real Estate Mortgage Insurance HVAC Dental Solar EDDM - NEW! Calenda…" at bounding box center [369, 200] width 135 height 16
click at [368, 234] on select "All RE/MAX® Referrals Keller Williams® Berkshire Hathaway Home Services Century…" at bounding box center [369, 234] width 135 height 16
select select "807"
click at [302, 227] on select "All RE/MAX® Referrals Keller Williams® Berkshire Hathaway Home Services Century…" at bounding box center [369, 234] width 135 height 16
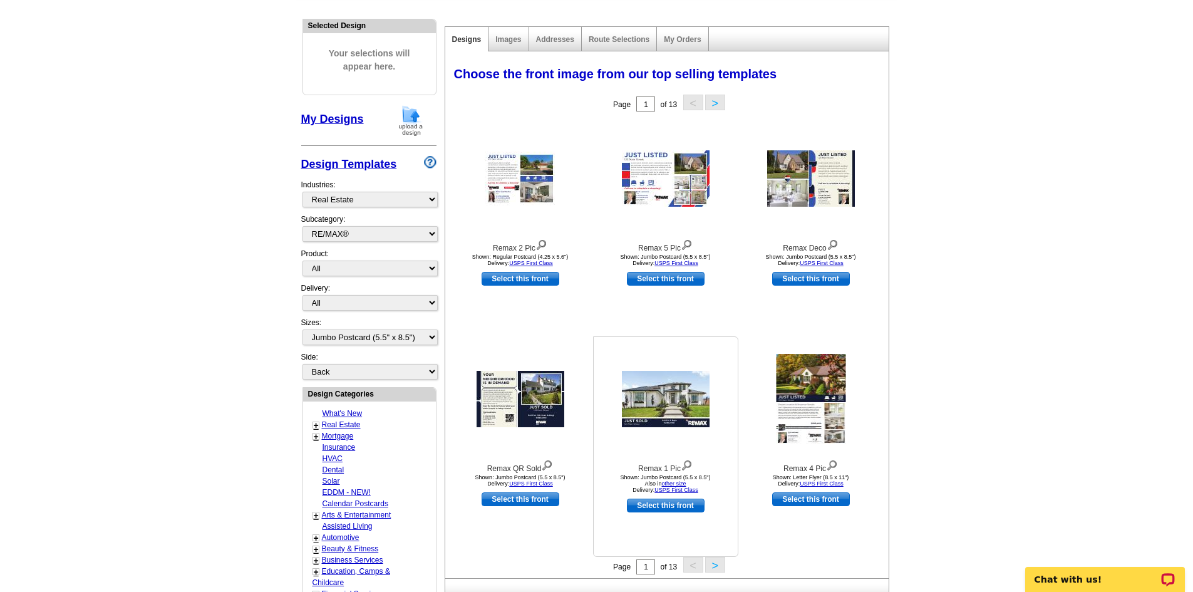
click at [650, 410] on img at bounding box center [666, 399] width 88 height 56
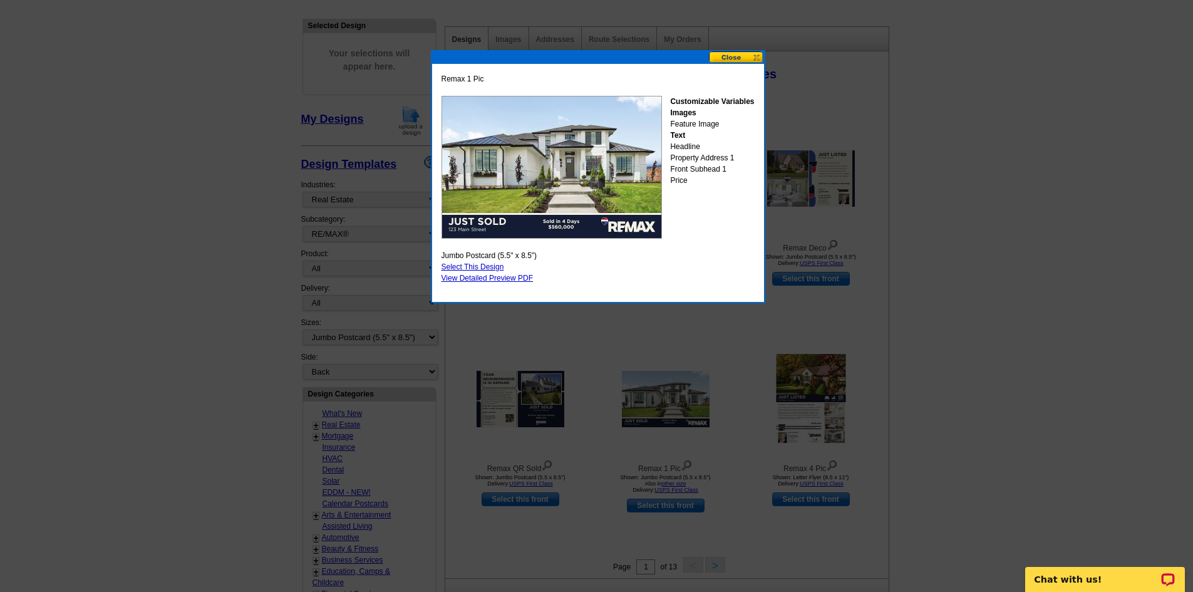
click at [480, 267] on link "Select This Design" at bounding box center [472, 266] width 63 height 9
select select "back"
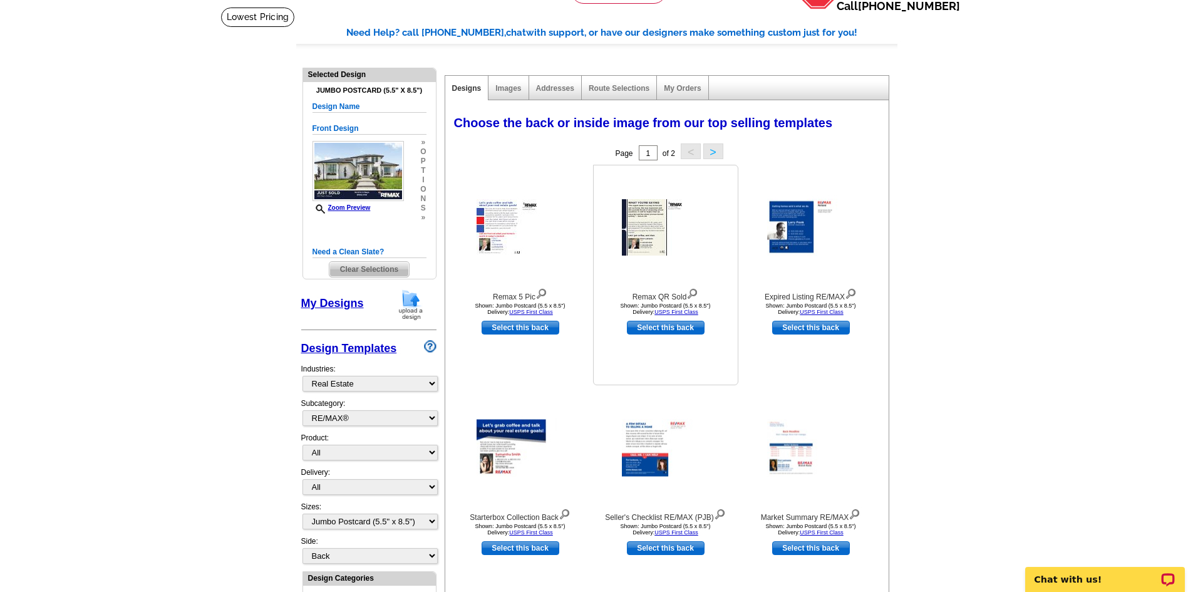
scroll to position [63, 0]
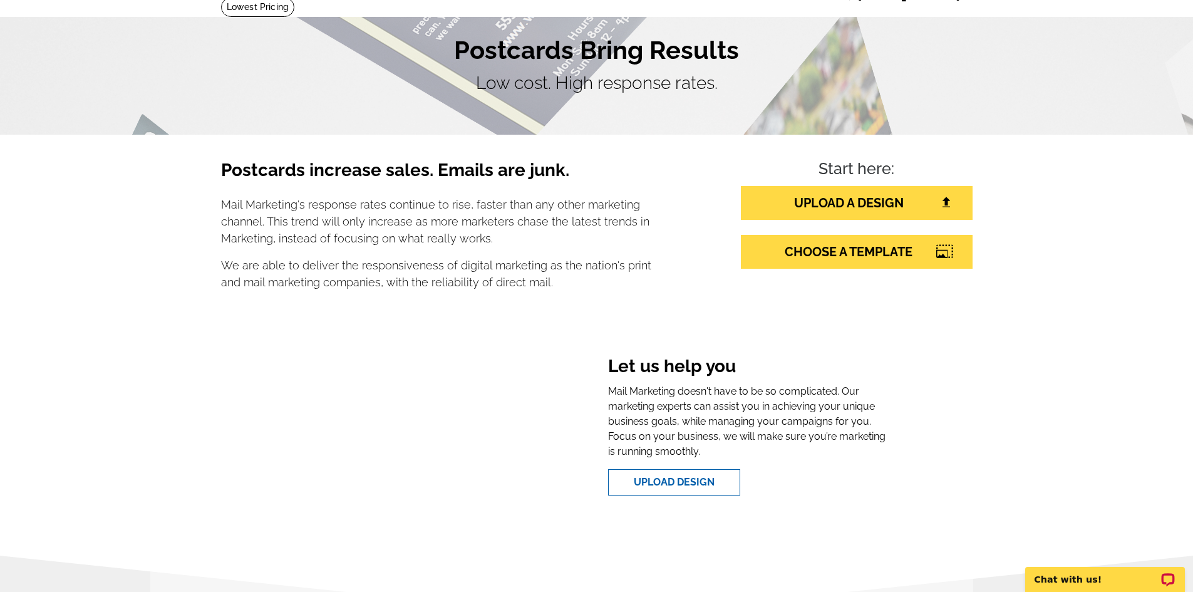
scroll to position [63, 0]
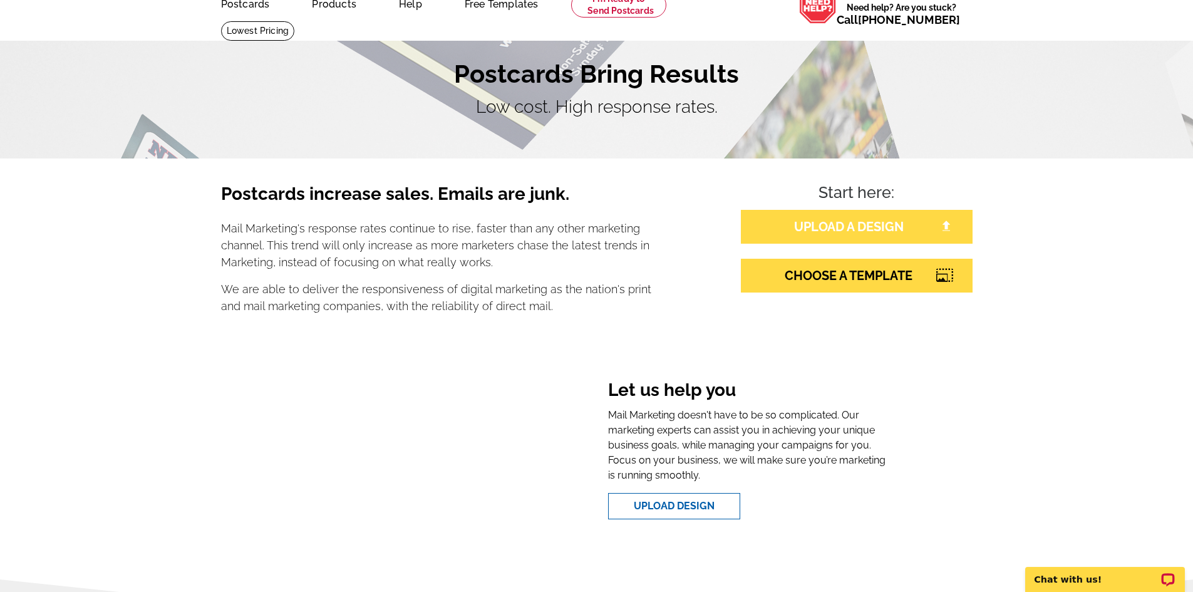
click at [859, 234] on link "UPLOAD A DESIGN" at bounding box center [857, 227] width 232 height 34
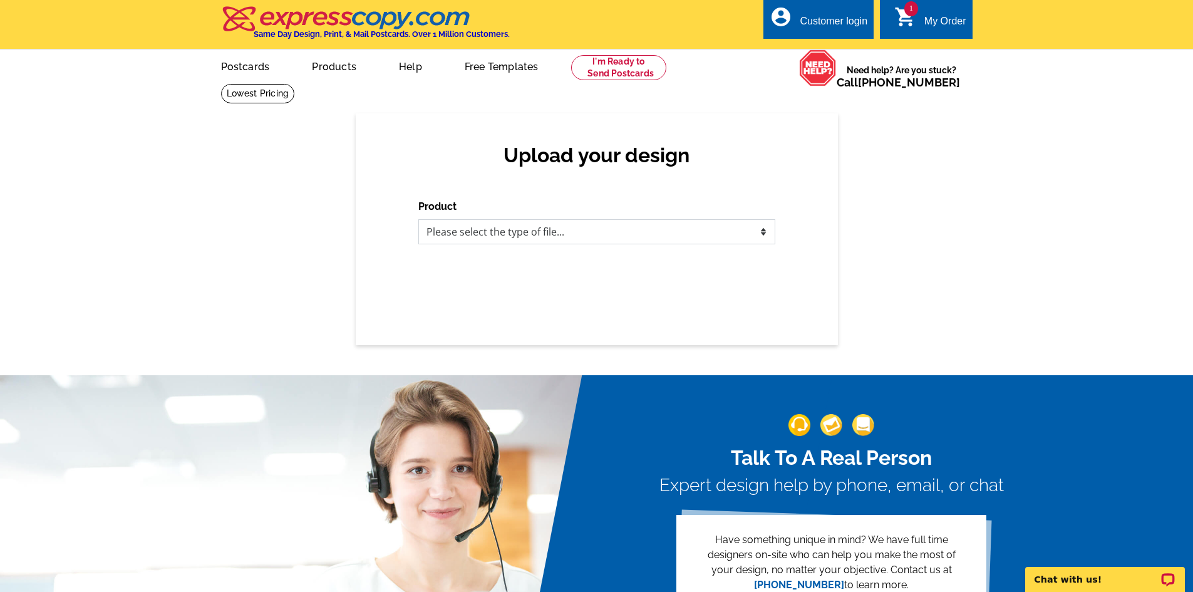
click at [696, 235] on select "Please select the type of file... Postcards Business Cards Letters and flyers G…" at bounding box center [596, 231] width 357 height 25
select select "1"
click at [418, 220] on select "Please select the type of file... Postcards Business Cards Letters and flyers G…" at bounding box center [596, 231] width 357 height 25
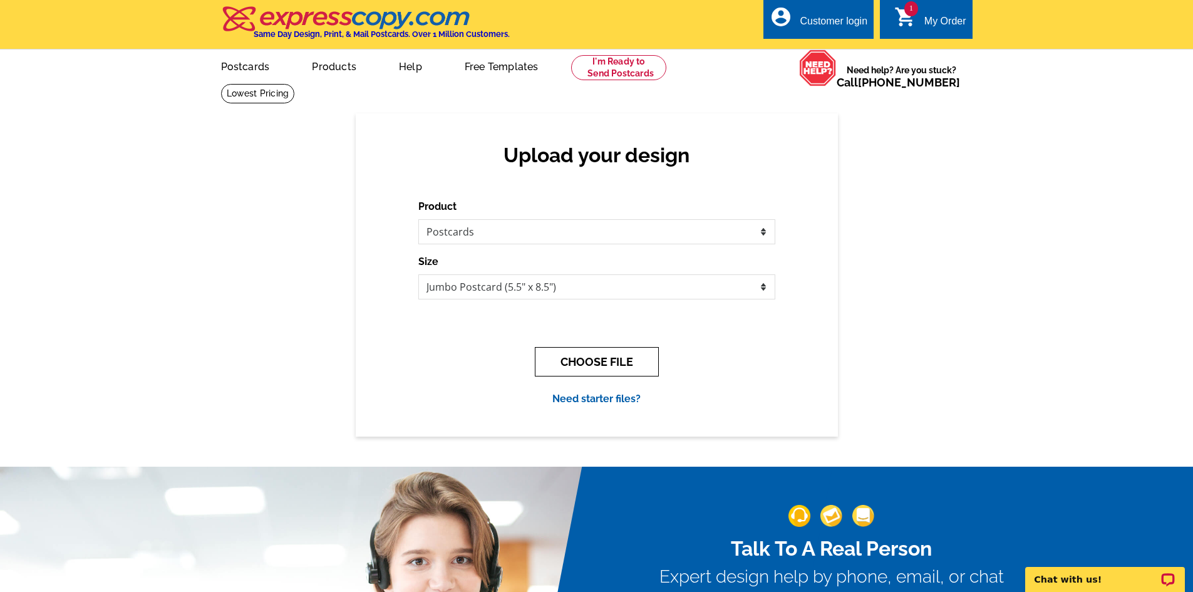
click at [617, 361] on button "CHOOSE FILE" at bounding box center [597, 361] width 124 height 29
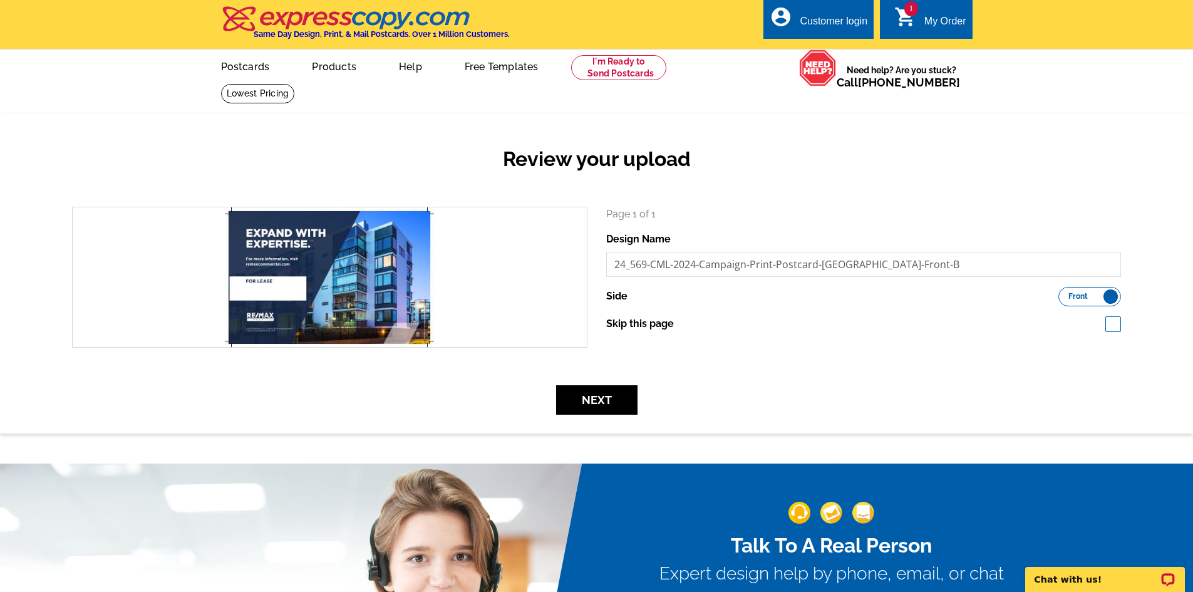
click at [1006, 376] on form "search Page 1 of 1 Design Name 24_569-CML-2024-Campaign-Print-Postcard-US-Front…" at bounding box center [597, 311] width 1068 height 208
click at [591, 397] on button "Next" at bounding box center [596, 399] width 81 height 29
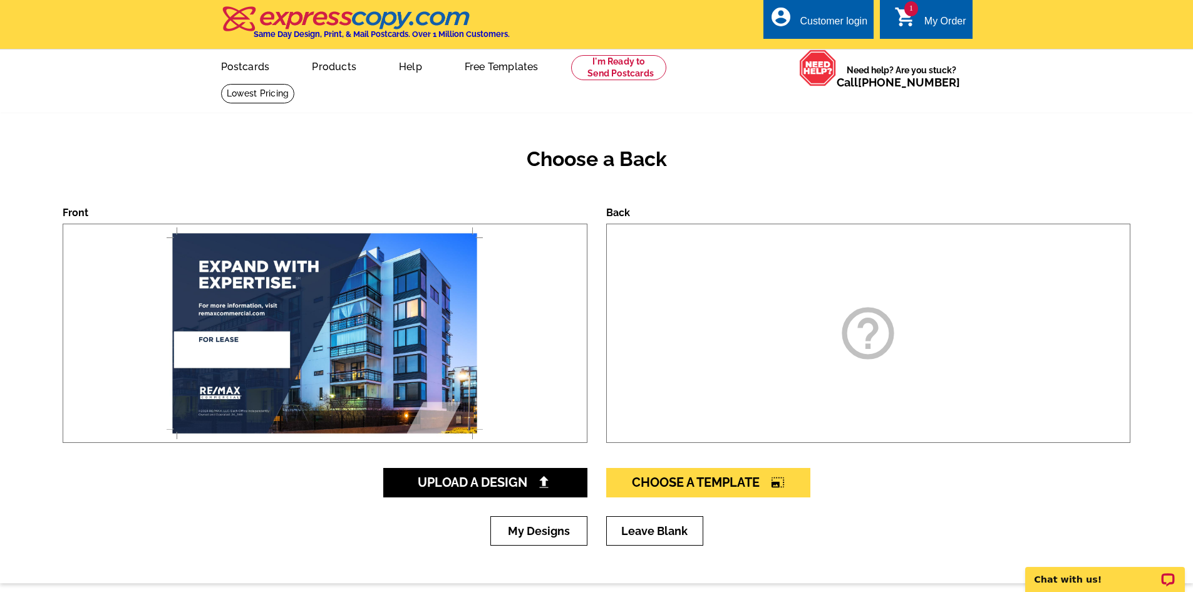
click at [878, 346] on icon "help_outline" at bounding box center [868, 333] width 63 height 63
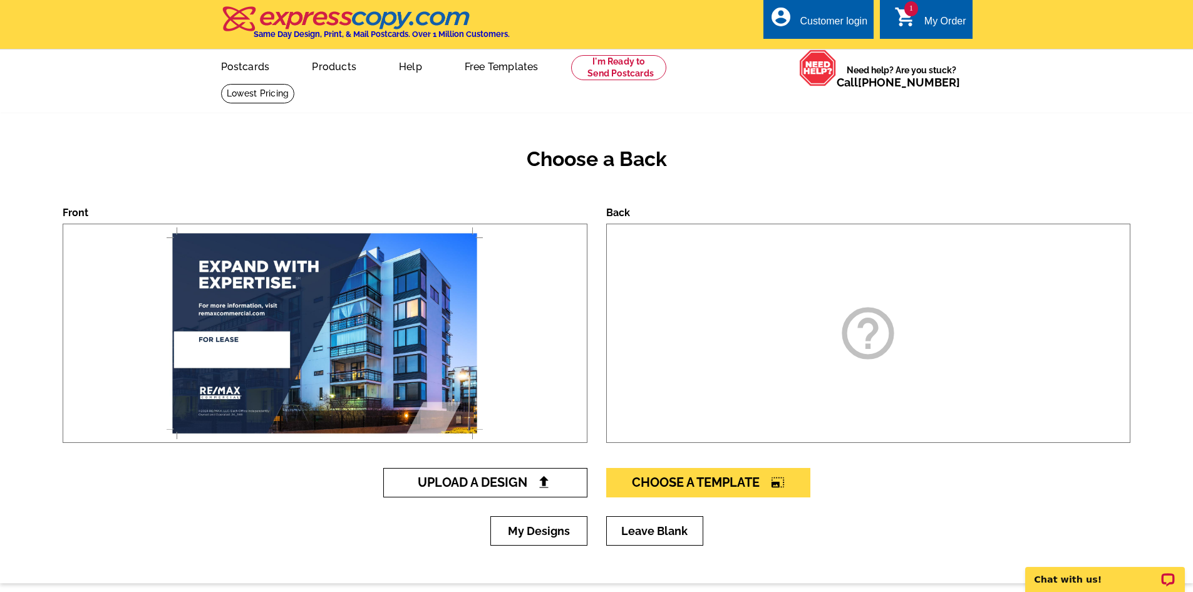
click at [547, 487] on img at bounding box center [543, 481] width 13 height 13
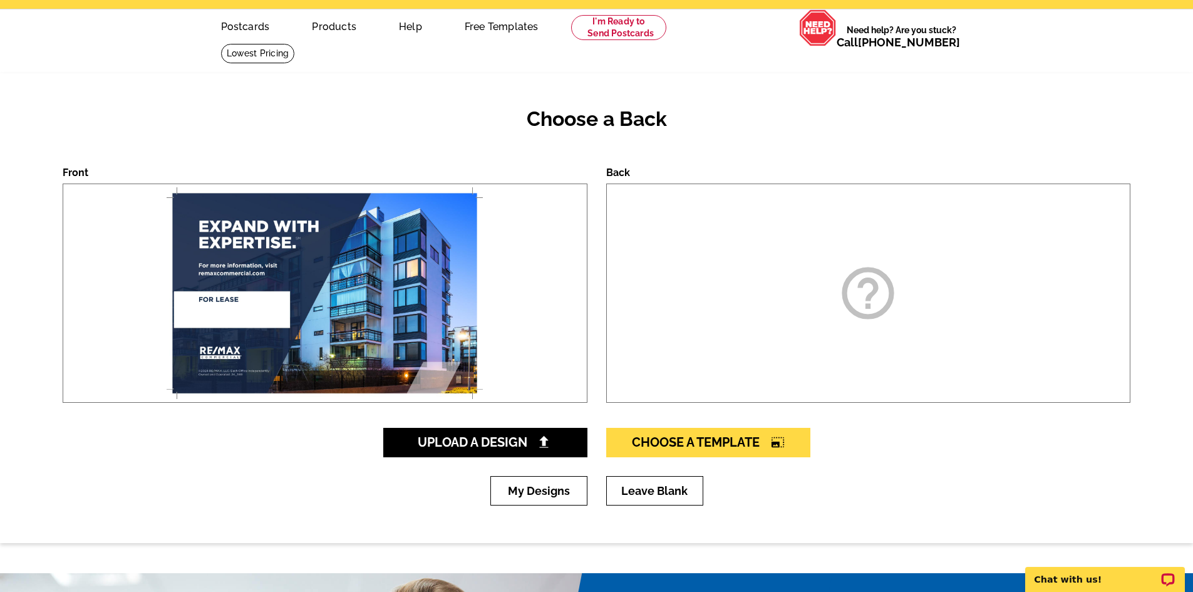
scroll to position [63, 0]
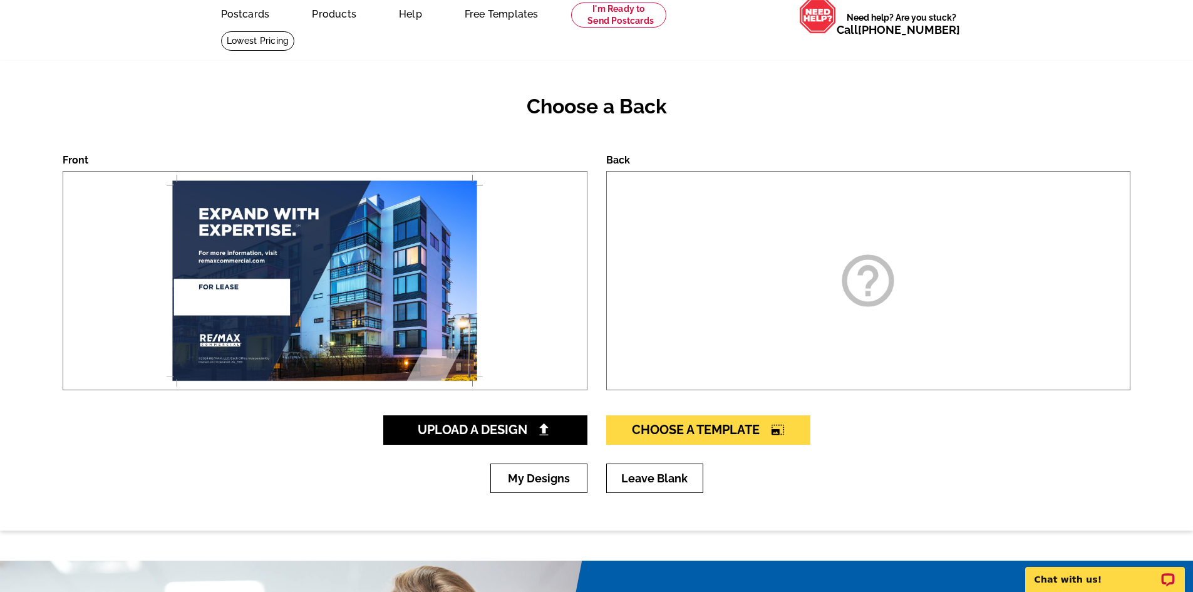
click at [854, 280] on icon "help_outline" at bounding box center [868, 280] width 63 height 63
click at [822, 317] on div "help_outline" at bounding box center [868, 280] width 525 height 219
click at [632, 205] on div "help_outline" at bounding box center [868, 280] width 525 height 219
click at [606, 157] on label "Back" at bounding box center [618, 160] width 24 height 12
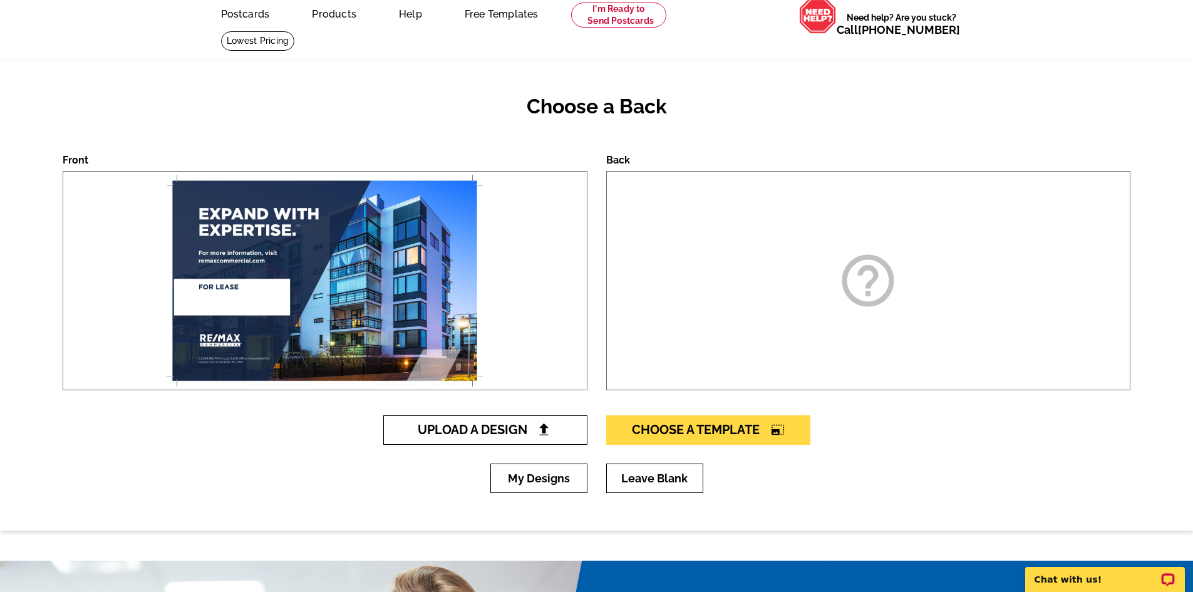
click at [512, 423] on span "Upload A Design" at bounding box center [485, 429] width 135 height 15
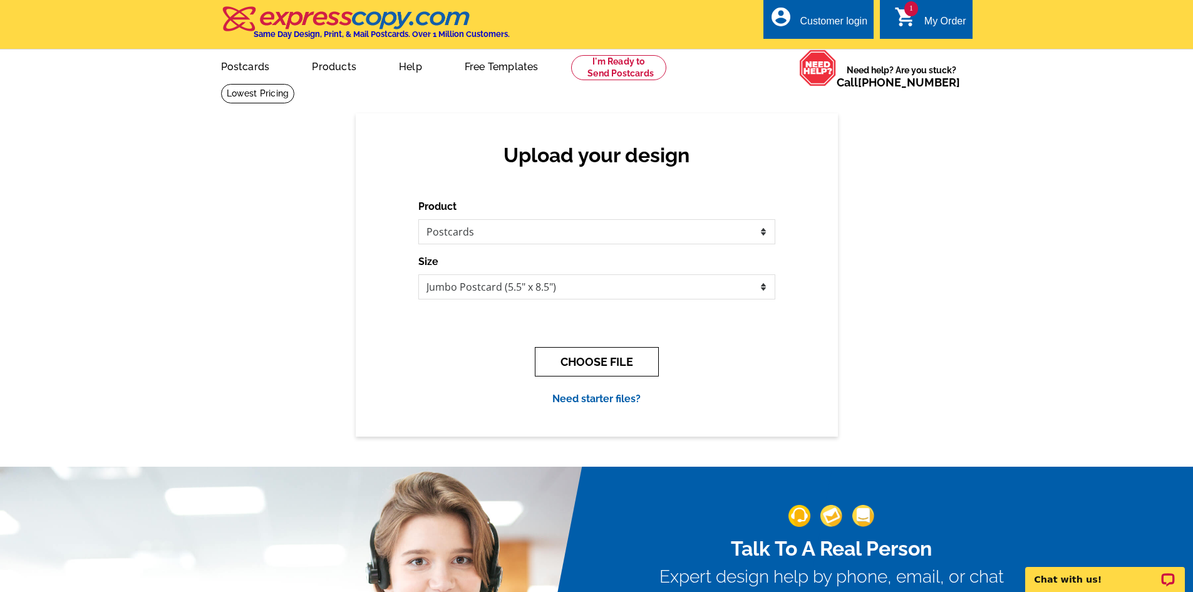
click at [628, 357] on button "CHOOSE FILE" at bounding box center [597, 361] width 124 height 29
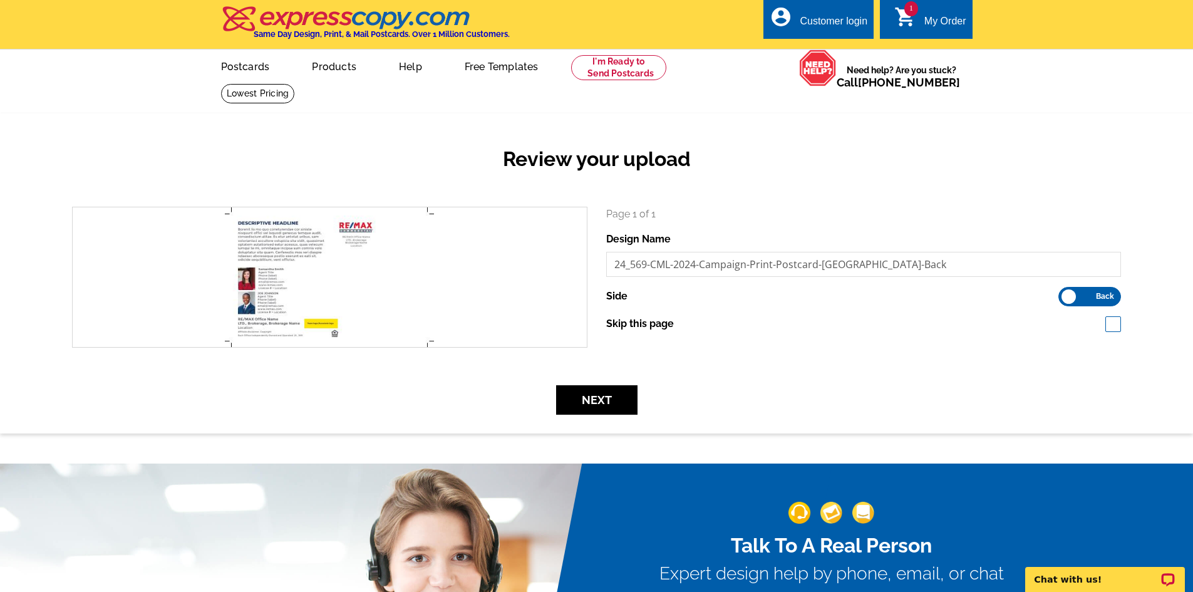
click at [735, 369] on form "search Page 1 of 1 Design Name 24_569-CML-2024-Campaign-Print-Postcard-[GEOGRAP…" at bounding box center [597, 311] width 1068 height 208
click at [620, 406] on button "Next" at bounding box center [596, 399] width 81 height 29
